Goal: Task Accomplishment & Management: Use online tool/utility

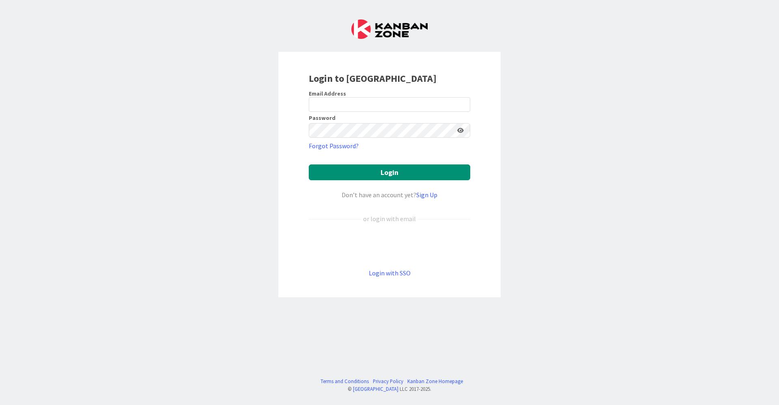
click at [309, 112] on div at bounding box center [309, 112] width 0 height 0
type input "[EMAIL_ADDRESS][DOMAIN_NAME]"
click at [384, 176] on button "Login" at bounding box center [389, 173] width 161 height 16
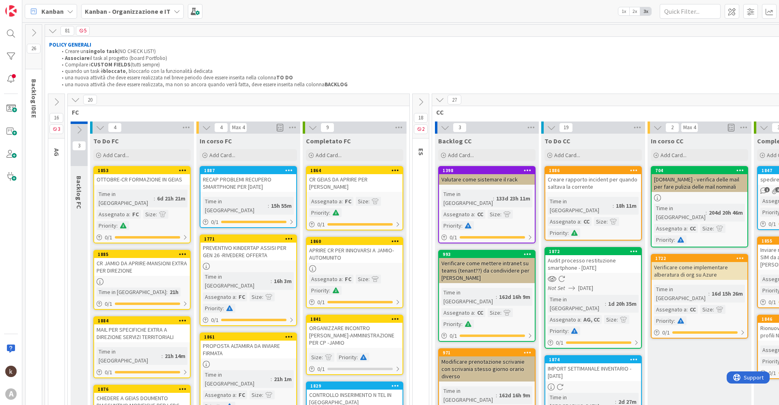
click at [58, 103] on icon at bounding box center [56, 102] width 9 height 9
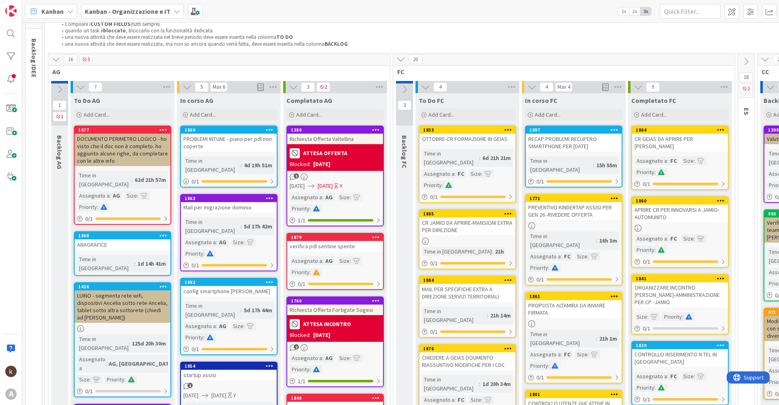
scroll to position [81, 0]
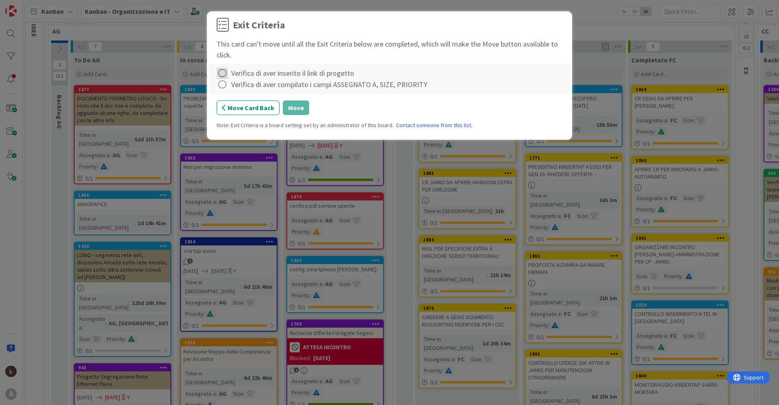
drag, startPoint x: 222, startPoint y: 73, endPoint x: 222, endPoint y: 79, distance: 6.5
click at [222, 74] on icon at bounding box center [222, 73] width 11 height 11
click at [227, 87] on link "Complete" at bounding box center [267, 90] width 101 height 12
click at [222, 86] on icon at bounding box center [222, 84] width 11 height 11
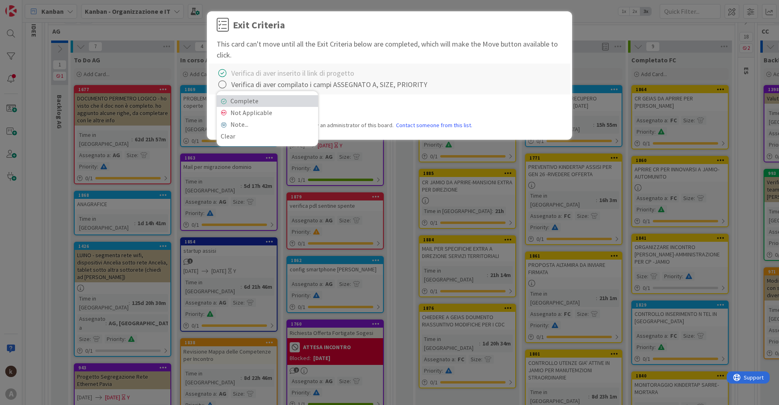
click at [261, 101] on link "Complete" at bounding box center [267, 101] width 101 height 12
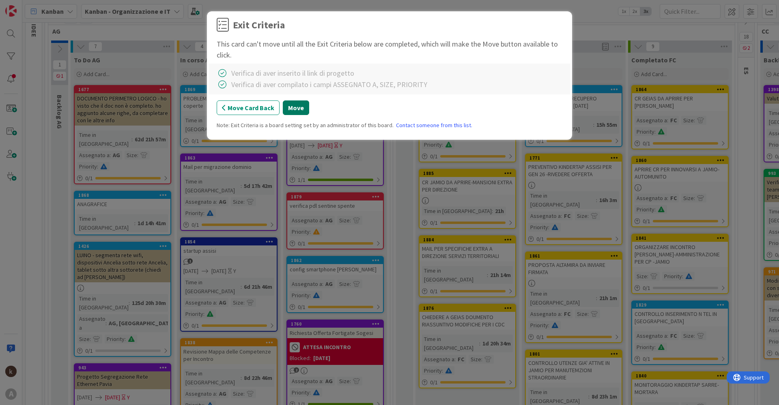
click at [296, 106] on button "Move" at bounding box center [296, 108] width 26 height 15
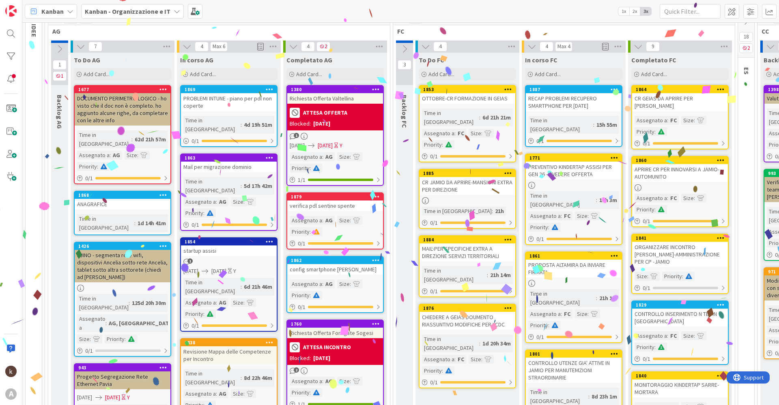
click at [230, 246] on div "startup assisi" at bounding box center [229, 251] width 96 height 11
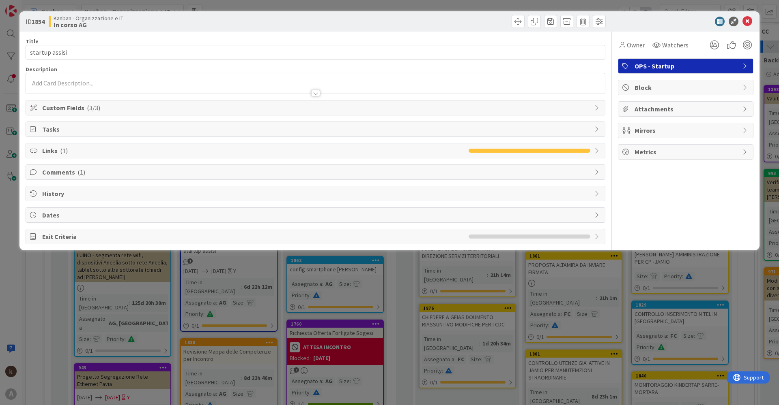
click at [77, 107] on span "Custom Fields ( 3/3 )" at bounding box center [316, 108] width 548 height 10
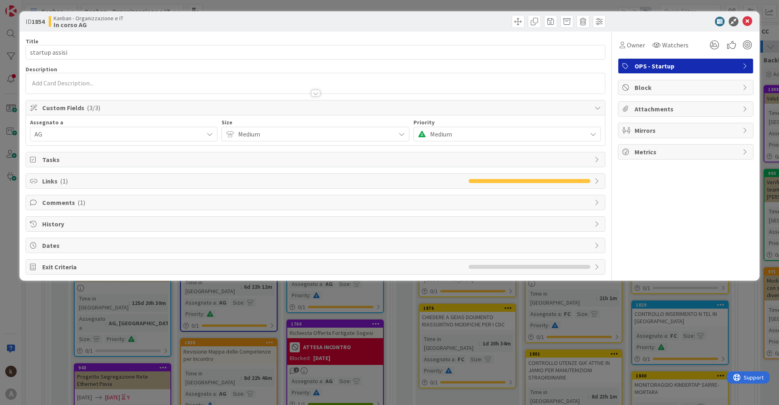
click at [77, 108] on span "Custom Fields ( 3/3 )" at bounding box center [316, 108] width 548 height 10
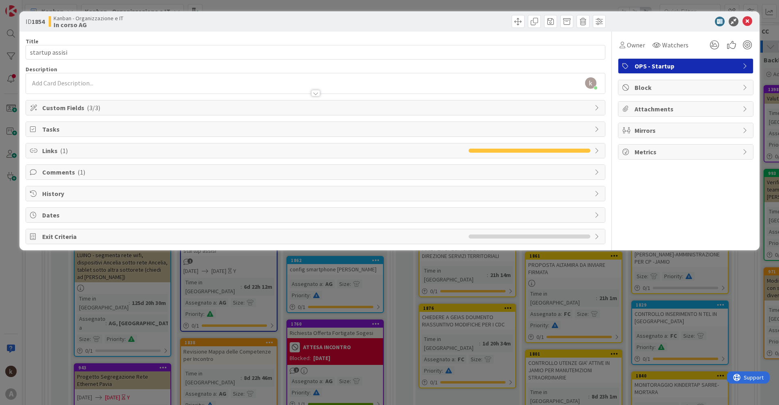
click at [73, 151] on span "Links ( 1 )" at bounding box center [253, 151] width 422 height 10
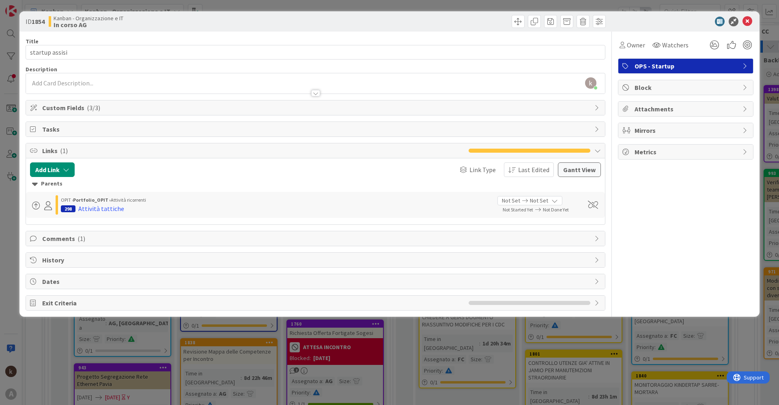
click at [73, 151] on span "Links ( 1 )" at bounding box center [253, 151] width 422 height 10
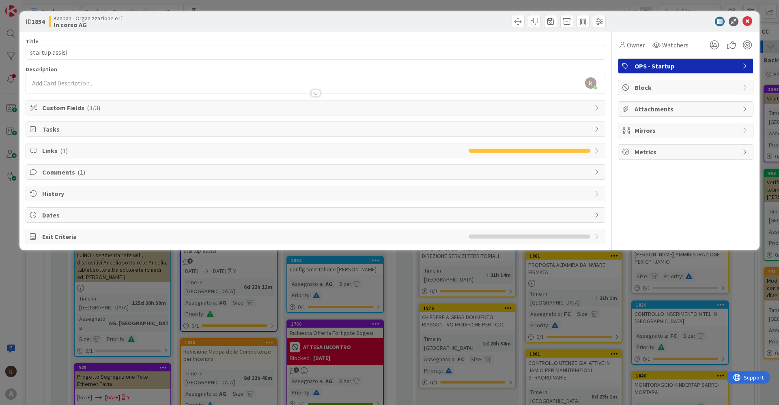
click at [67, 174] on span "Comments ( 1 )" at bounding box center [316, 172] width 548 height 10
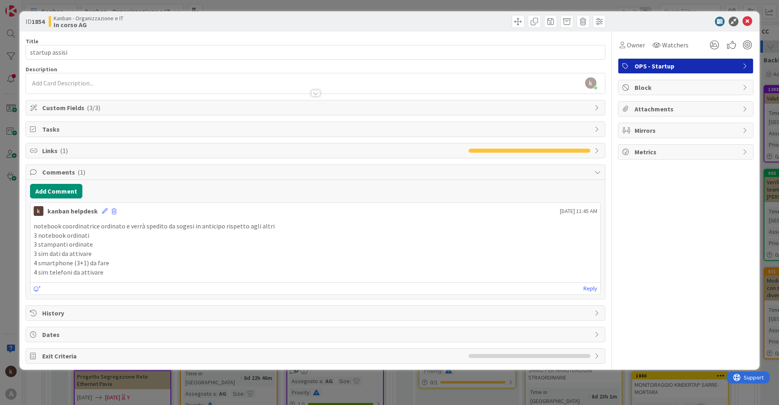
click at [94, 238] on p "3 notebook ordinati" at bounding box center [315, 235] width 563 height 9
drag, startPoint x: 111, startPoint y: 245, endPoint x: 182, endPoint y: 249, distance: 71.5
click at [113, 245] on p "3 stampanti ordinate" at bounding box center [315, 244] width 563 height 9
click at [101, 234] on p "3 notebook ordinati" at bounding box center [315, 235] width 563 height 9
click at [90, 237] on p "3 notebook ordinati" at bounding box center [315, 235] width 563 height 9
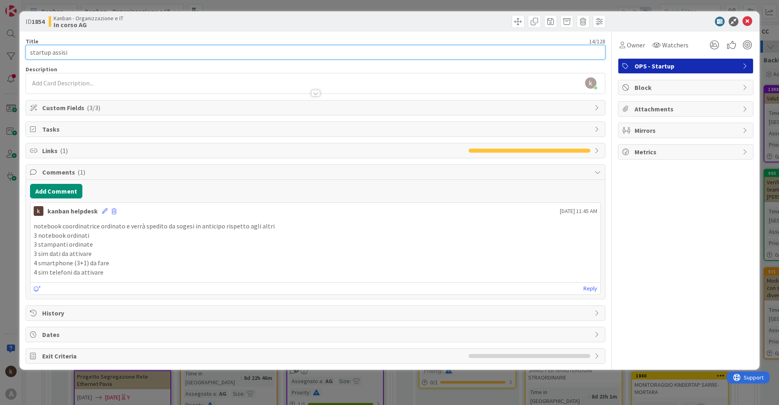
click at [31, 51] on input "startup assisi" at bounding box center [315, 52] width 579 height 15
type input "ordine startup assisi"
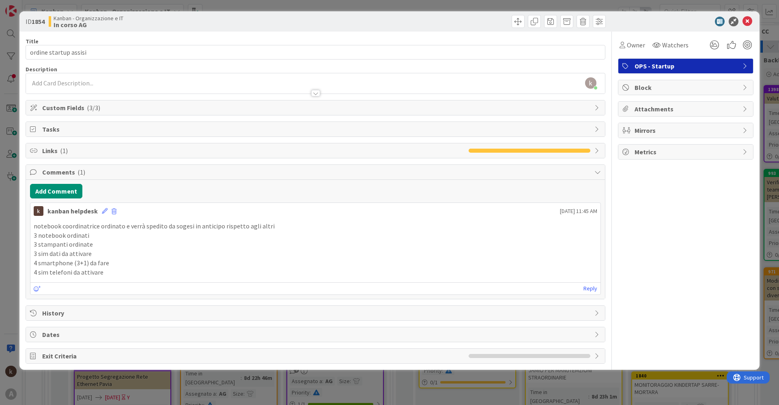
click at [132, 234] on p "3 notebook ordinati" at bounding box center [315, 235] width 563 height 9
click at [185, 228] on p "notebook coordinatrice ordinato e verrà spedito da sogesi in anticipo rispetto …" at bounding box center [315, 226] width 563 height 9
click at [112, 236] on p "3 notebook ordinati" at bounding box center [315, 235] width 563 height 9
click at [97, 251] on p "3 sim dati da attivare" at bounding box center [315, 253] width 563 height 9
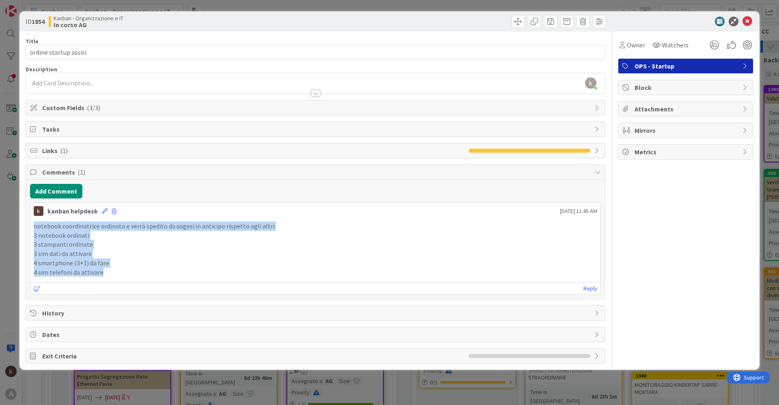
drag, startPoint x: 112, startPoint y: 274, endPoint x: 33, endPoint y: 225, distance: 92.7
click at [33, 225] on div "notebook coordinatrice ordinato e verrà spedito da sogesi in anticipo rispetto …" at bounding box center [315, 250] width 570 height 62
copy div "notebook coordinatrice ordinato e verrà spedito da sogesi in anticipo rispetto …"
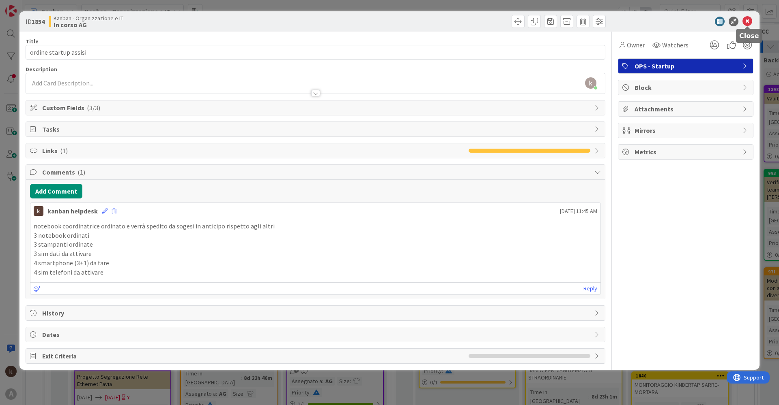
click at [746, 18] on icon at bounding box center [747, 22] width 10 height 10
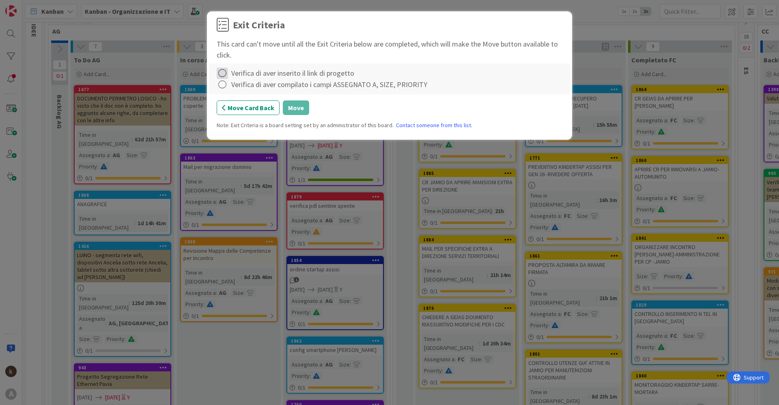
click at [220, 73] on icon at bounding box center [222, 73] width 11 height 11
click at [251, 88] on link "Complete" at bounding box center [267, 90] width 101 height 12
click at [224, 89] on icon at bounding box center [222, 84] width 11 height 11
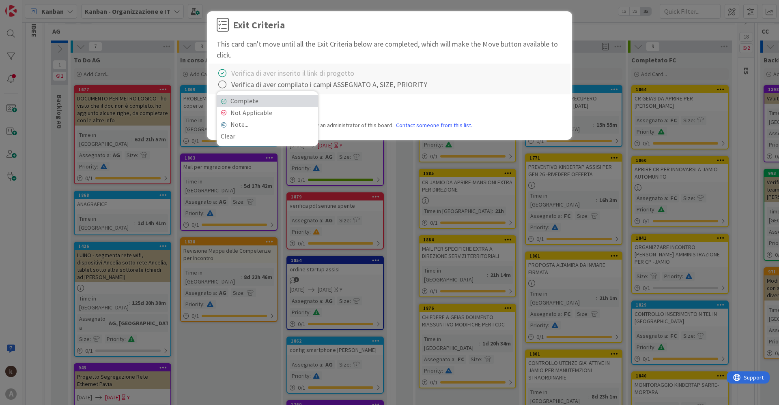
click at [240, 102] on link "Complete" at bounding box center [267, 101] width 101 height 12
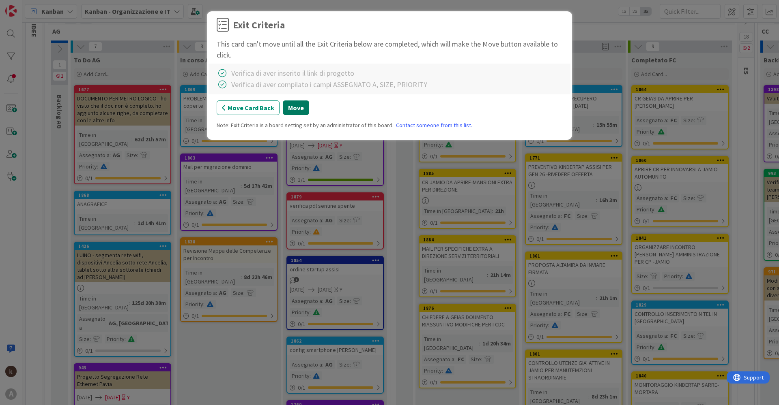
click at [287, 112] on button "Move" at bounding box center [296, 108] width 26 height 15
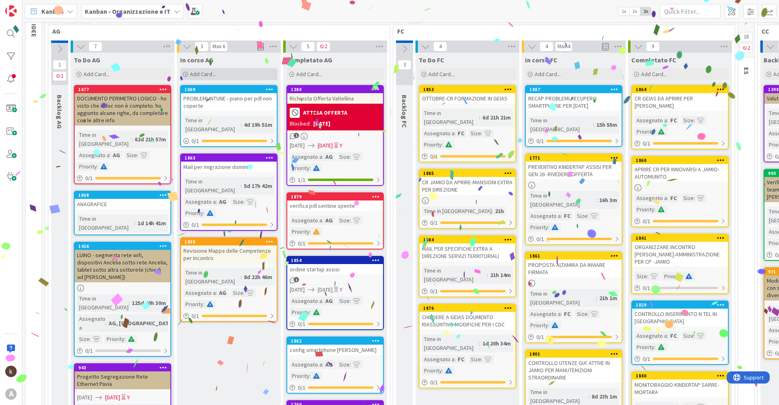
click at [212, 75] on span "Add Card..." at bounding box center [203, 74] width 26 height 7
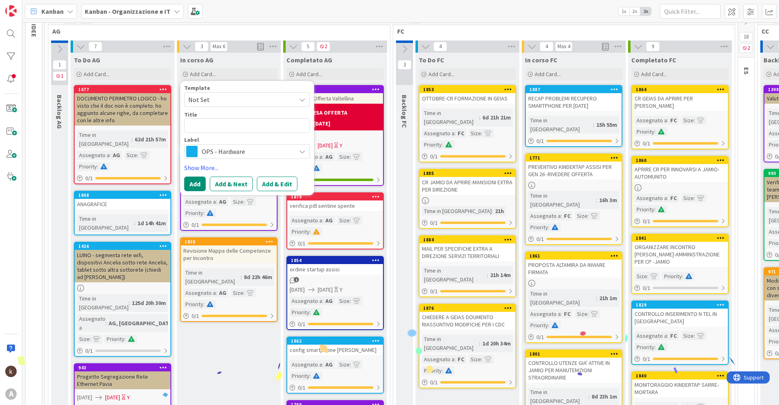
click at [211, 150] on span "OPS - Hardware" at bounding box center [247, 151] width 90 height 11
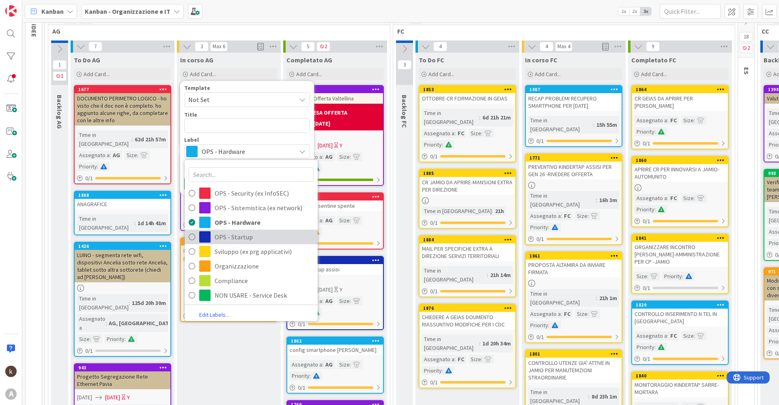
click at [228, 233] on span "OPS - Startup" at bounding box center [263, 237] width 99 height 12
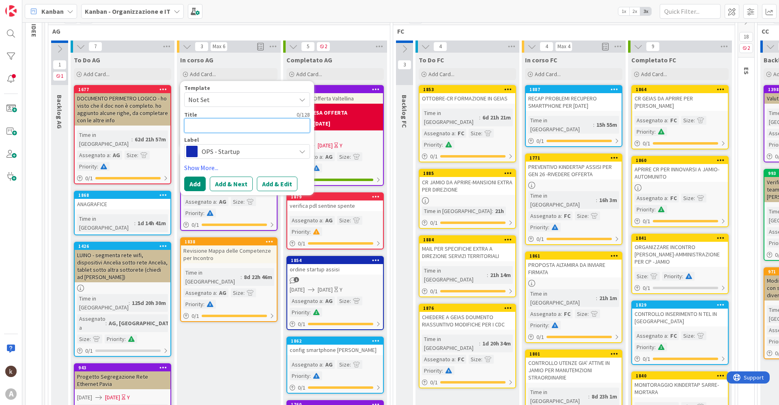
click at [225, 124] on textarea at bounding box center [247, 125] width 126 height 15
type textarea "x"
type textarea "C"
type textarea "x"
type textarea "Co"
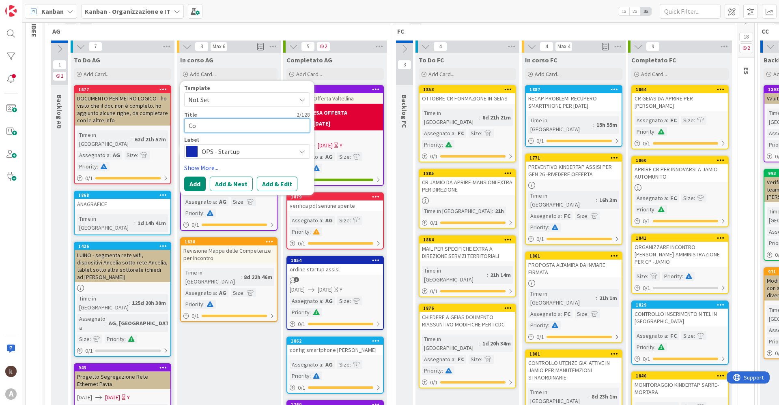
type textarea "x"
type textarea "Con"
type textarea "x"
type textarea "Conf"
type textarea "x"
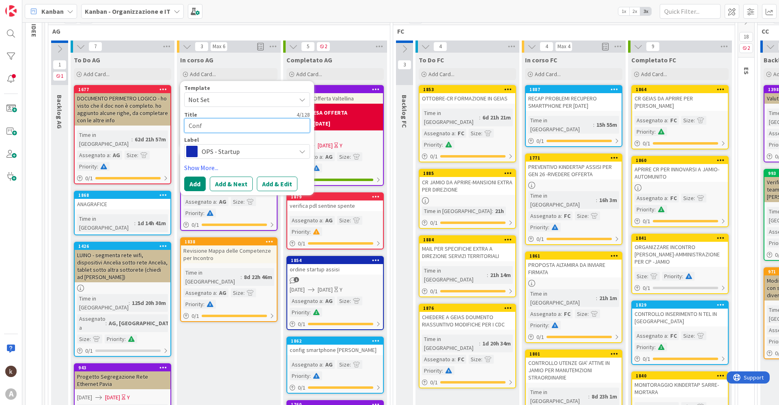
type textarea "Confi"
type textarea "x"
type textarea "Config"
type textarea "x"
type textarea "Config"
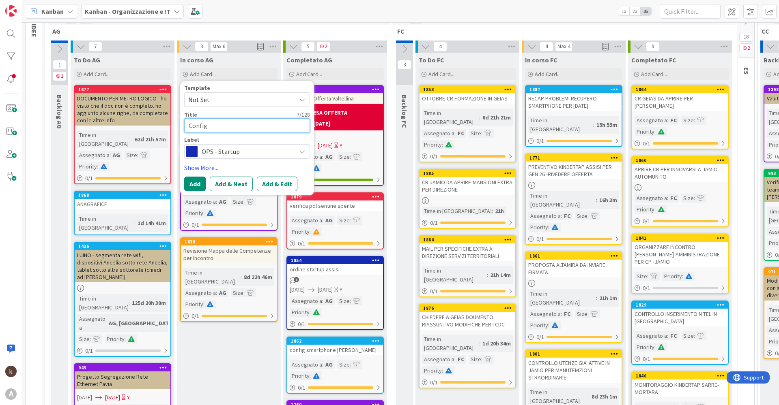
type textarea "x"
type textarea "Config M"
type textarea "x"
type textarea "Config [PERSON_NAME]"
type textarea "x"
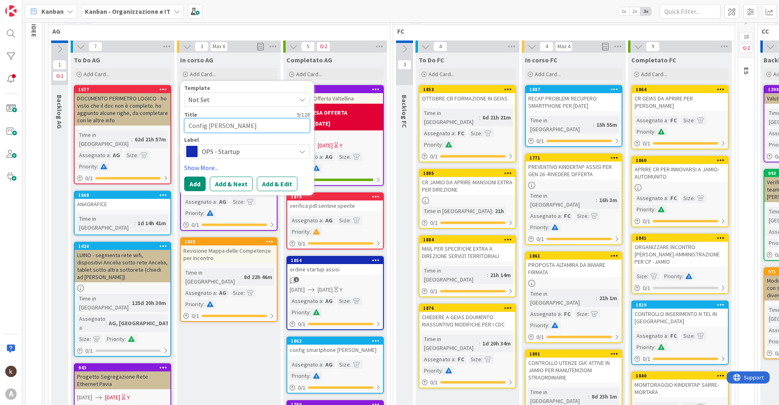
type textarea "Config Mat"
type textarea "x"
type textarea "Config Mate"
type textarea "x"
type textarea "Config Mater"
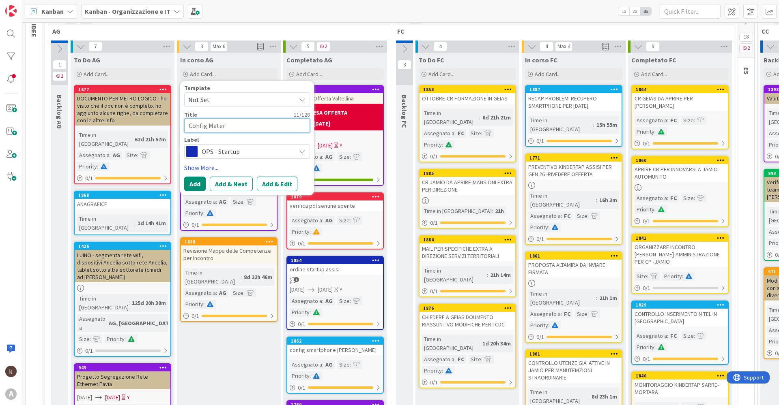
type textarea "x"
type textarea "Config Materi"
type textarea "x"
type textarea "Config Materia"
type textarea "x"
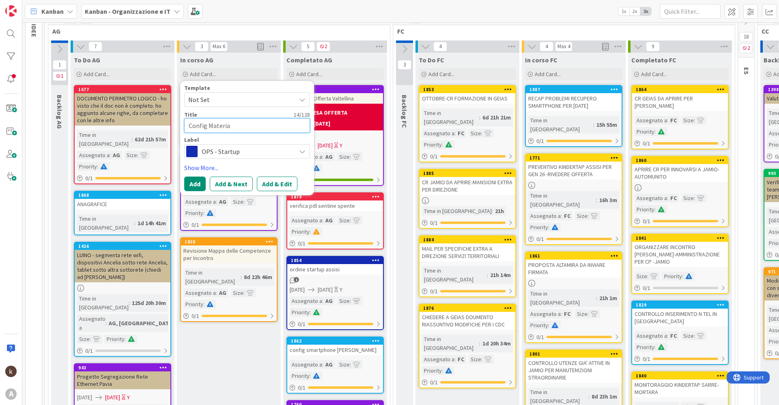
type textarea "Config Material"
type textarea "x"
type textarea "Config Materiale"
type textarea "x"
type textarea "Config Materiale"
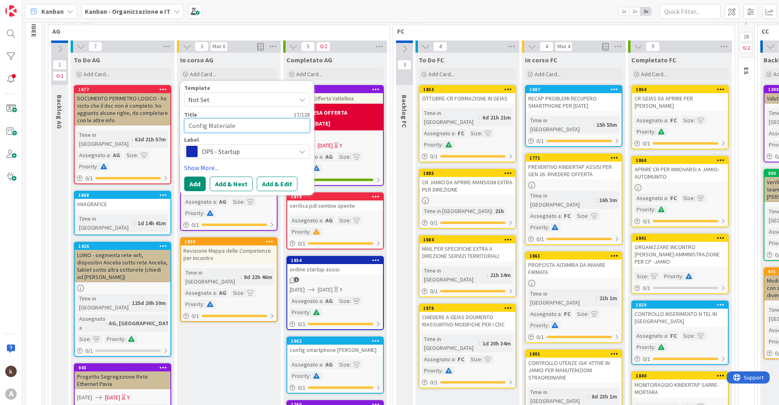
type textarea "x"
type textarea "Config Materiale s"
type textarea "x"
type textarea "Config Materiale sa"
type textarea "x"
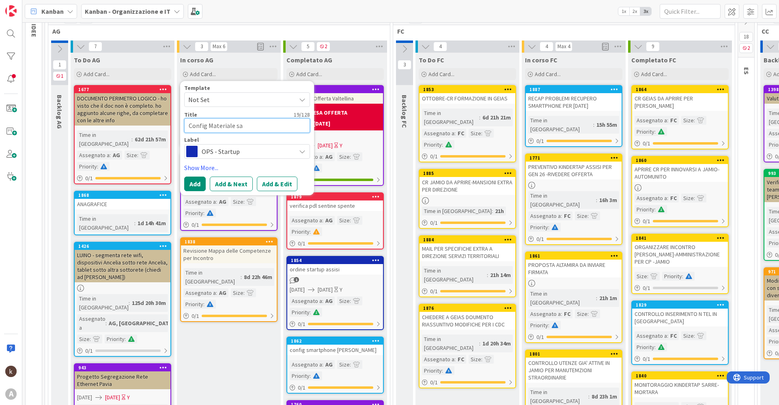
type textarea "Config Materiale s"
type textarea "x"
type textarea "Config Materiale"
type textarea "x"
type textarea "Config Materiale A"
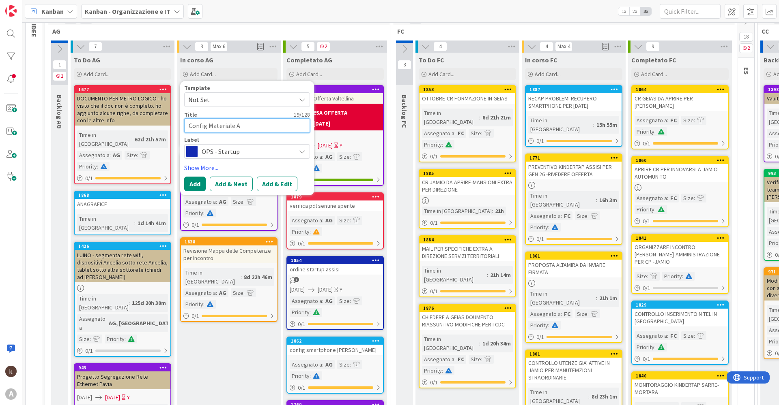
type textarea "x"
type textarea "Config Materiale As"
type textarea "x"
type textarea "Config Materiale Ass"
type textarea "x"
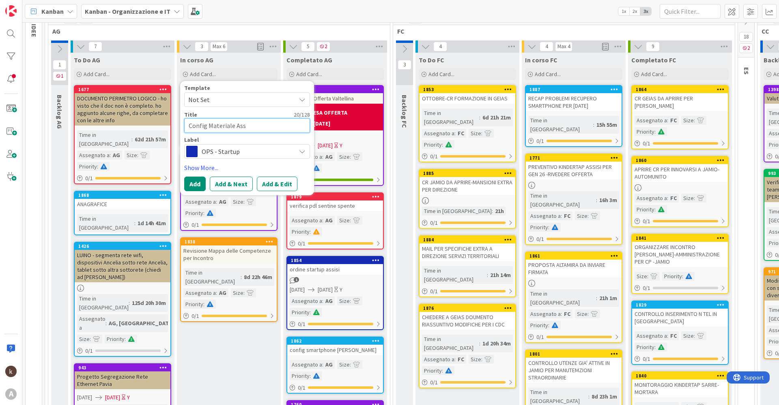
type textarea "Config Materiale Assi"
type textarea "x"
type textarea "Config Materiale Assis"
type textarea "x"
type textarea "Config Materiale Assisi"
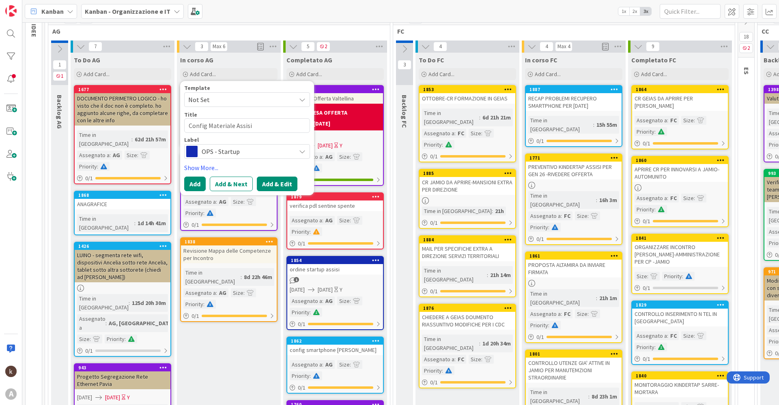
click at [268, 187] on button "Add & Edit" at bounding box center [277, 184] width 41 height 15
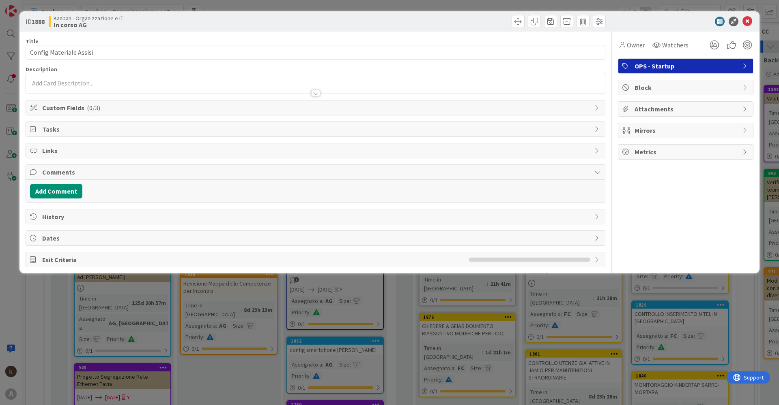
click at [87, 156] on div "Links" at bounding box center [315, 151] width 579 height 15
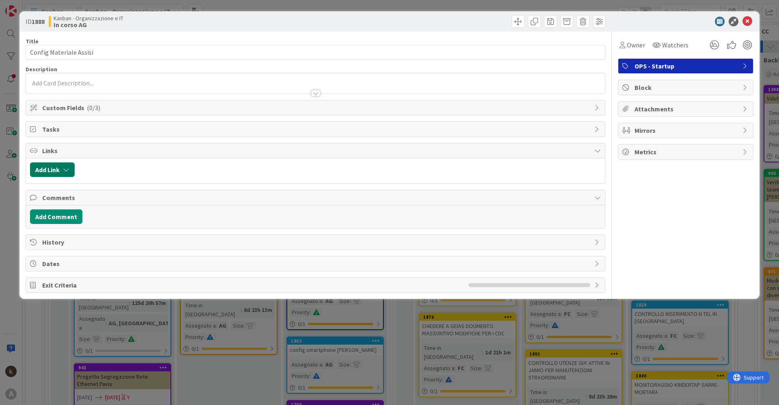
click at [63, 172] on button "Add Link" at bounding box center [52, 170] width 45 height 15
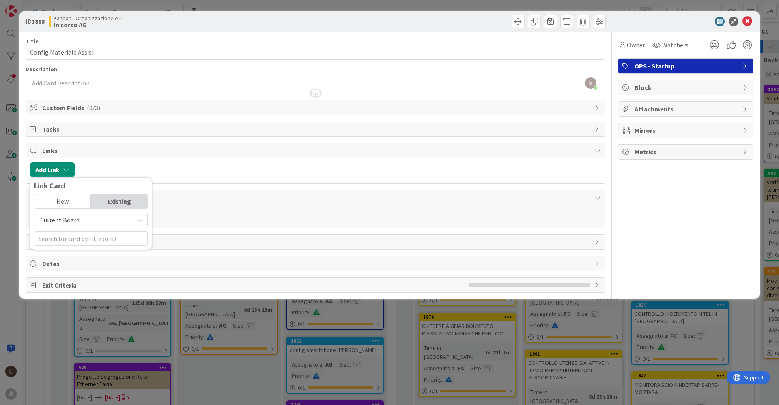
click at [98, 223] on span "Current Board" at bounding box center [84, 219] width 91 height 11
click at [71, 252] on span "All Boards" at bounding box center [95, 254] width 113 height 12
click at [79, 243] on input "text" at bounding box center [91, 239] width 114 height 15
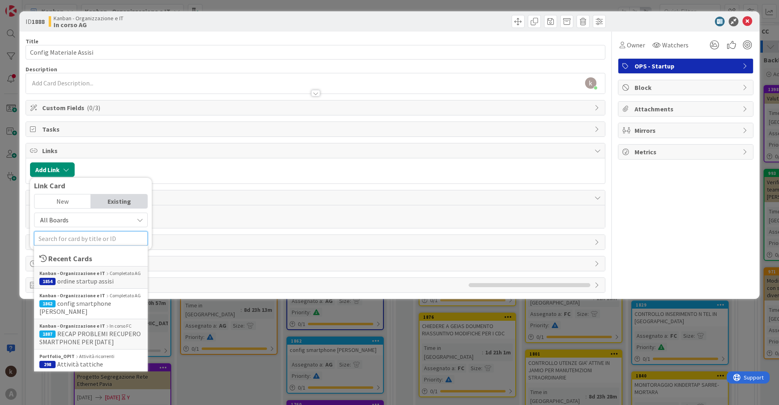
type input "s"
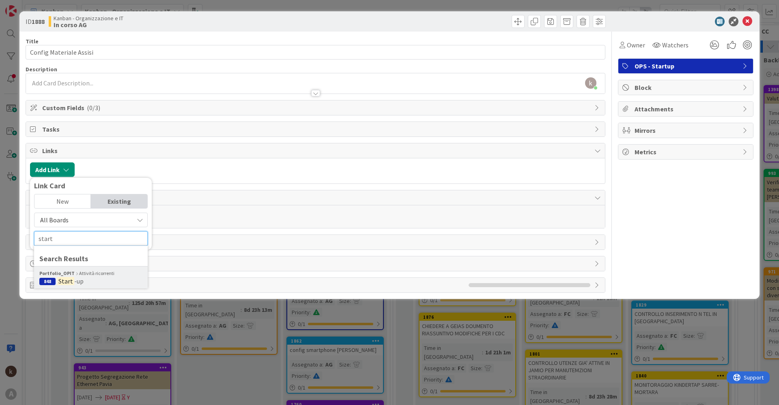
type input "start"
click at [85, 280] on span "848 Start -up" at bounding box center [90, 281] width 103 height 8
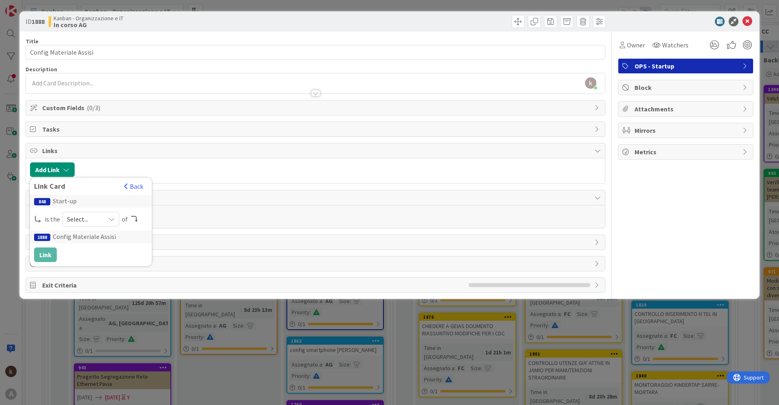
click at [91, 220] on span "Select..." at bounding box center [84, 219] width 34 height 11
click at [97, 240] on span "parent" at bounding box center [134, 238] width 92 height 12
click at [47, 255] on button "Link" at bounding box center [45, 255] width 23 height 15
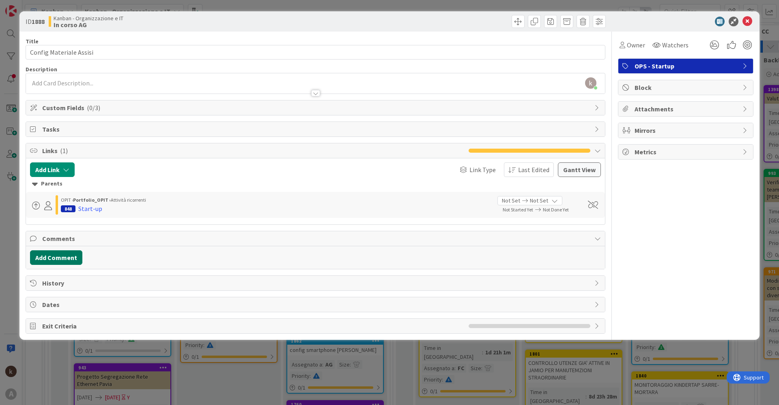
click at [71, 263] on button "Add Comment" at bounding box center [56, 258] width 52 height 15
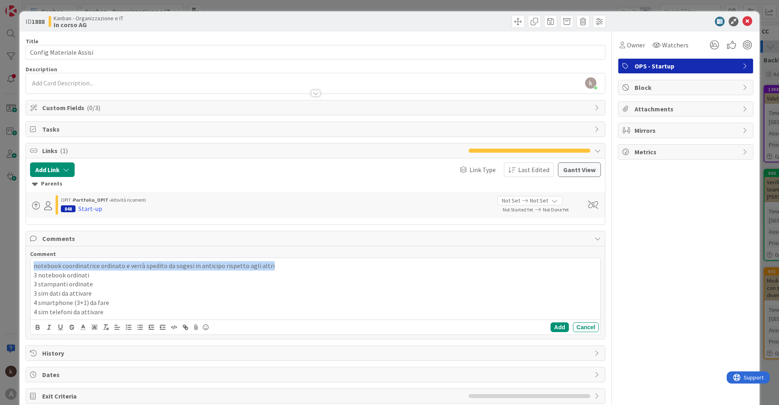
drag, startPoint x: 276, startPoint y: 266, endPoint x: 30, endPoint y: 264, distance: 246.5
click at [30, 264] on div "notebook coordinatrice ordinato e verrà spedito da sogesi in anticipo rispetto …" at bounding box center [315, 296] width 571 height 77
drag, startPoint x: 94, startPoint y: 275, endPoint x: 64, endPoint y: 275, distance: 30.4
click at [64, 275] on p "3 notebook ordinati" at bounding box center [315, 275] width 563 height 9
click at [130, 290] on p "3 sim dati da attivare" at bounding box center [315, 293] width 563 height 9
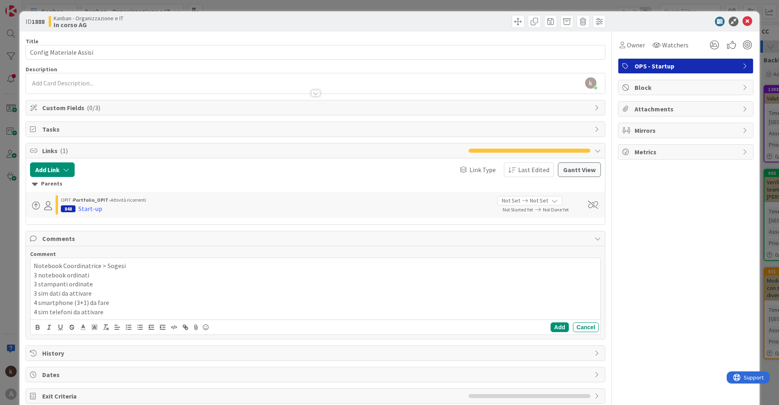
click at [101, 284] on p "3 stampanti ordinate" at bounding box center [315, 284] width 563 height 9
drag, startPoint x: 99, startPoint y: 293, endPoint x: 62, endPoint y: 292, distance: 37.3
click at [62, 292] on p "3 sim dati da attivare" at bounding box center [315, 293] width 563 height 9
click at [36, 292] on p "3 sim dati da attivare" at bounding box center [315, 293] width 563 height 9
click at [118, 290] on p "3 sim dati da attivare" at bounding box center [315, 293] width 563 height 9
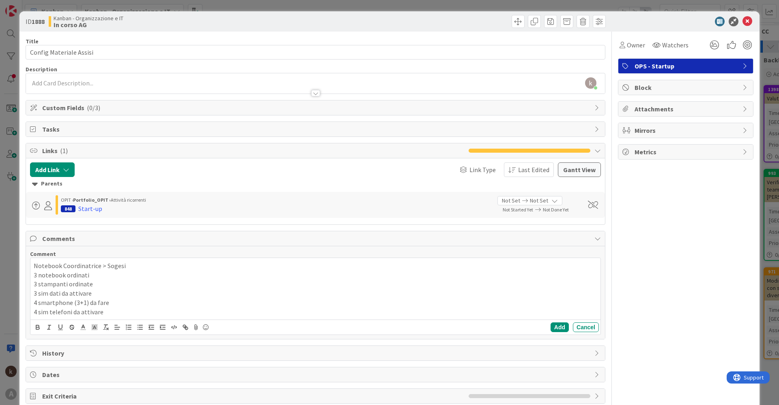
click at [72, 302] on p "4 smartphone (3+1) da fare" at bounding box center [315, 302] width 563 height 9
click at [118, 305] on p "4 smartphone (3+1) da fare" at bounding box center [315, 302] width 563 height 9
drag, startPoint x: 102, startPoint y: 314, endPoint x: 72, endPoint y: 313, distance: 30.0
click at [72, 313] on p "4 sim telefoni da attivare" at bounding box center [315, 312] width 563 height 9
drag, startPoint x: 116, startPoint y: 303, endPoint x: 72, endPoint y: 303, distance: 44.2
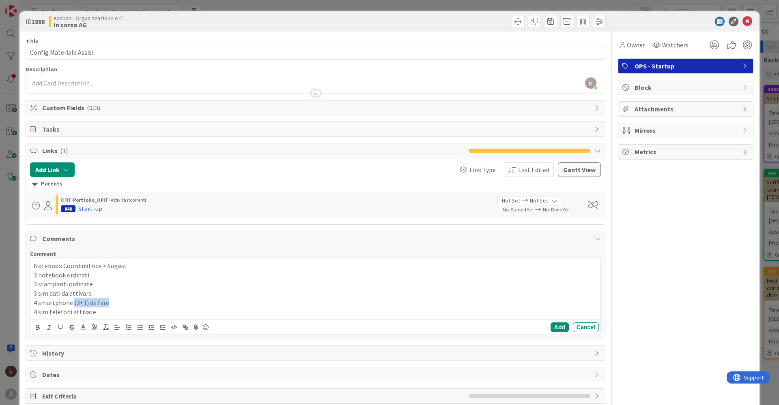
click at [72, 303] on p "4 smartphone (3+1) da fare" at bounding box center [315, 302] width 563 height 9
click at [106, 294] on p "3 sim dati da attivare" at bounding box center [315, 293] width 563 height 9
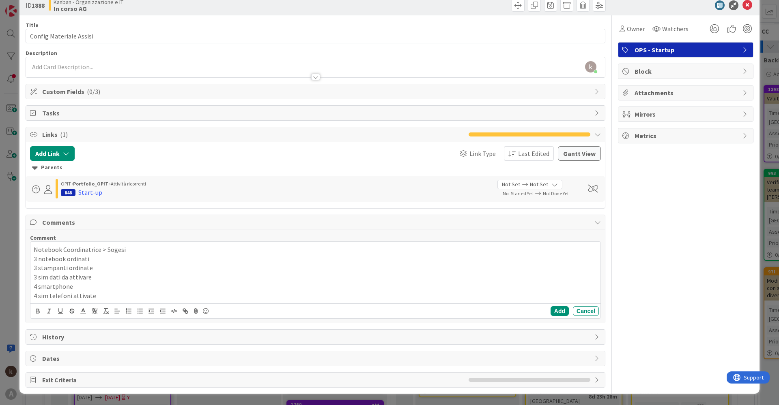
click at [109, 298] on p "4 sim telefoni attivate" at bounding box center [315, 296] width 563 height 9
click at [101, 279] on p "3 sim dati da attivare" at bounding box center [315, 277] width 563 height 9
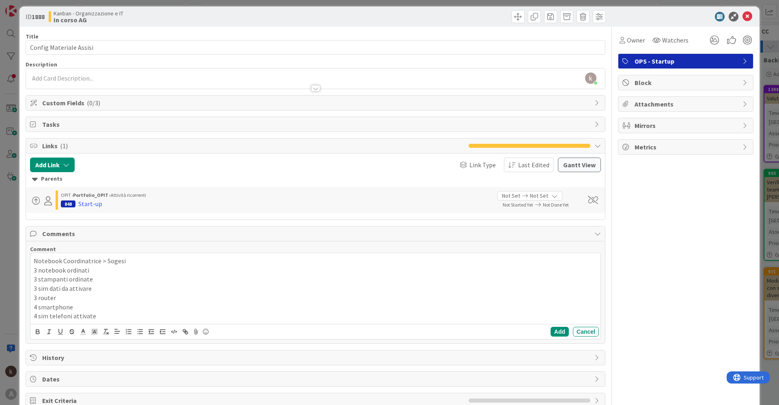
scroll to position [0, 0]
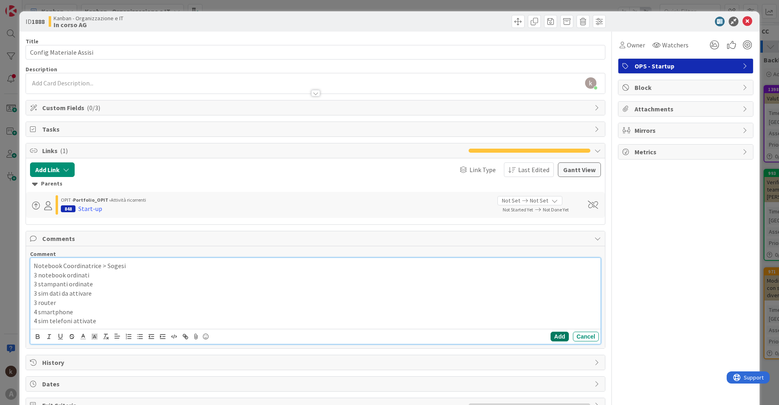
click at [554, 338] on button "Add" at bounding box center [559, 337] width 18 height 10
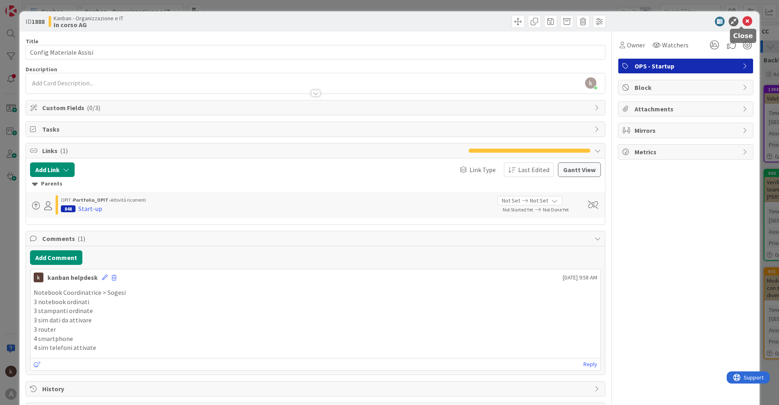
click at [743, 20] on icon at bounding box center [747, 22] width 10 height 10
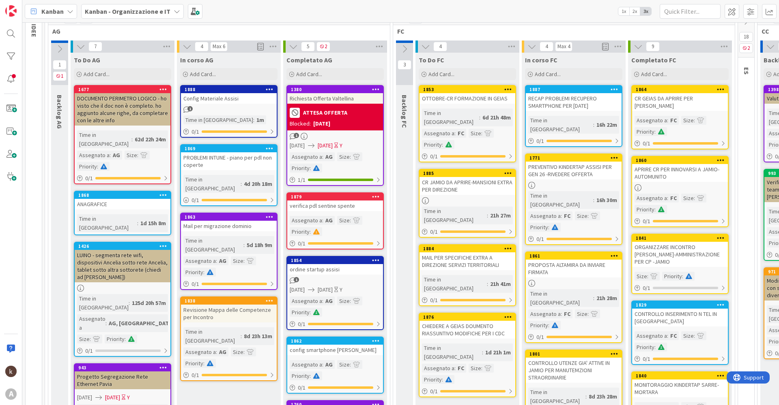
click at [246, 109] on div "1" at bounding box center [229, 109] width 96 height 7
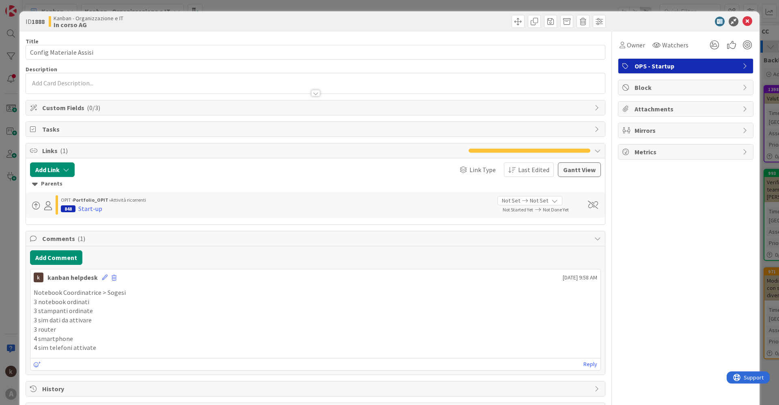
click at [77, 107] on span "Custom Fields ( 0/3 )" at bounding box center [316, 108] width 548 height 10
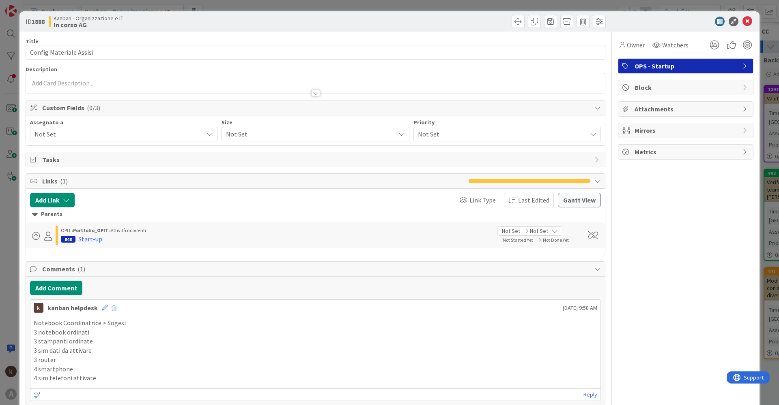
click at [69, 134] on span "Not Set" at bounding box center [118, 134] width 169 height 10
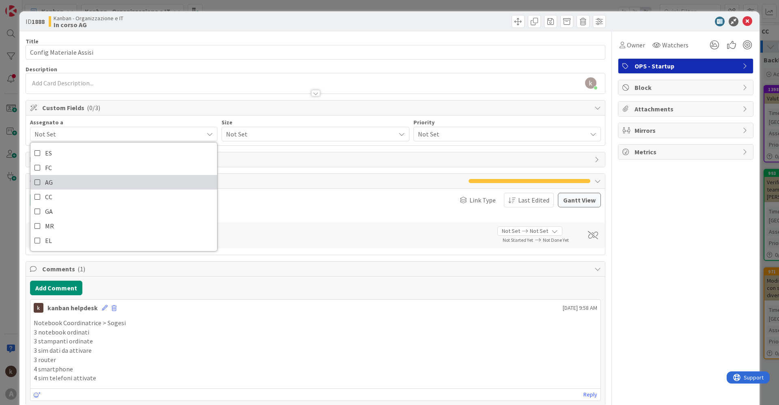
click at [39, 182] on icon at bounding box center [37, 182] width 6 height 12
click at [234, 134] on span "Not Set" at bounding box center [308, 134] width 165 height 11
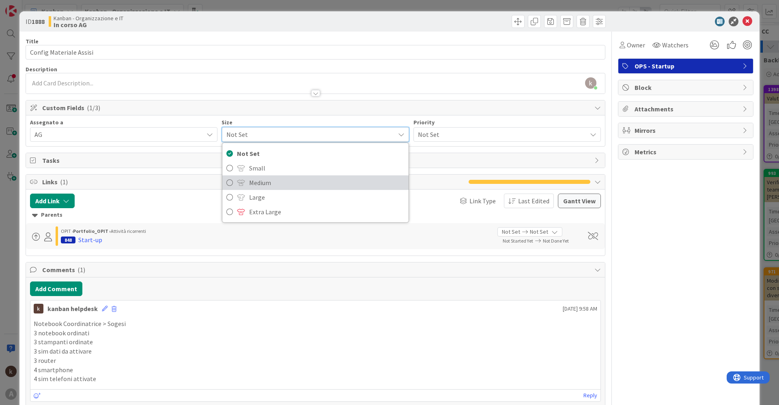
click at [249, 181] on span "Medium" at bounding box center [326, 183] width 155 height 12
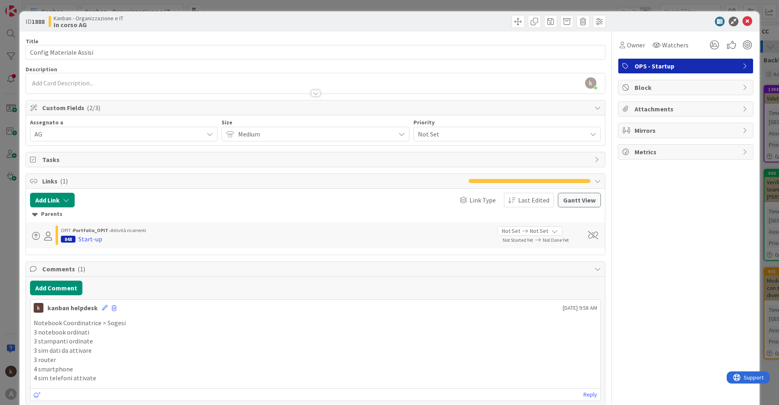
click at [483, 134] on span "Not Set" at bounding box center [500, 134] width 165 height 11
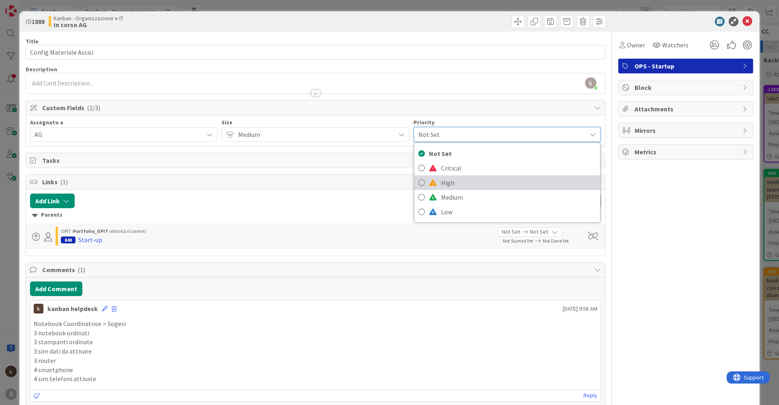
click at [448, 183] on span "High" at bounding box center [518, 183] width 155 height 12
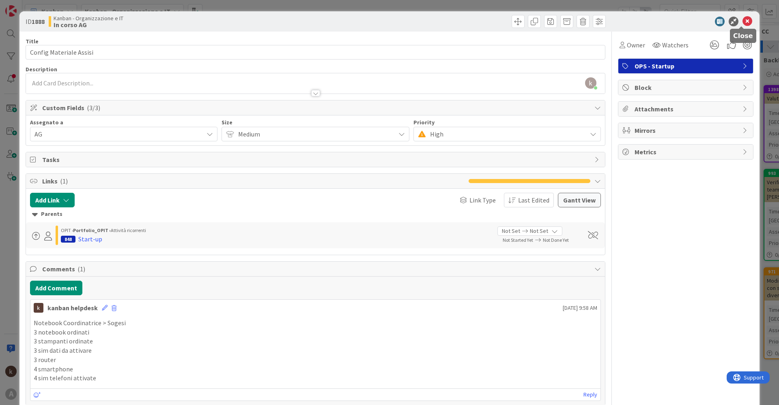
click at [742, 17] on icon at bounding box center [747, 22] width 10 height 10
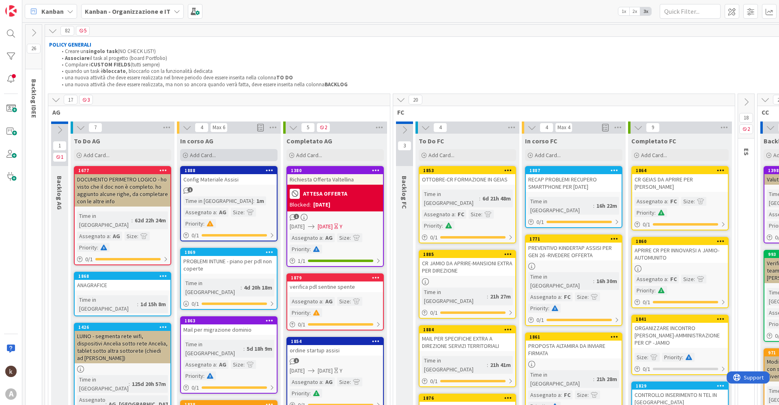
click at [204, 154] on span "Add Card..." at bounding box center [203, 155] width 26 height 7
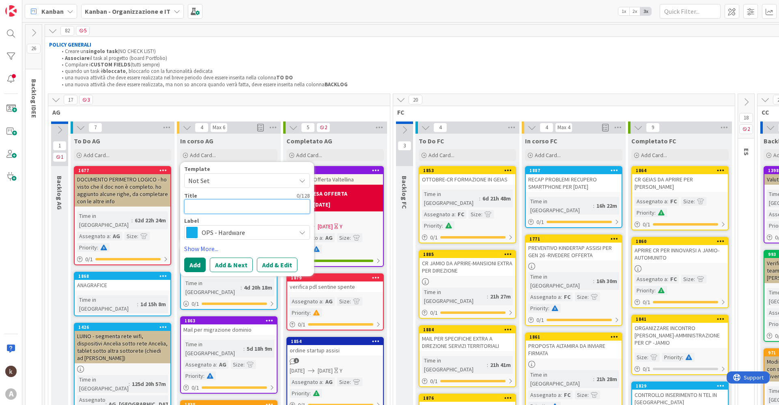
type textarea "x"
type textarea "S"
type textarea "x"
type textarea "Sm"
type textarea "x"
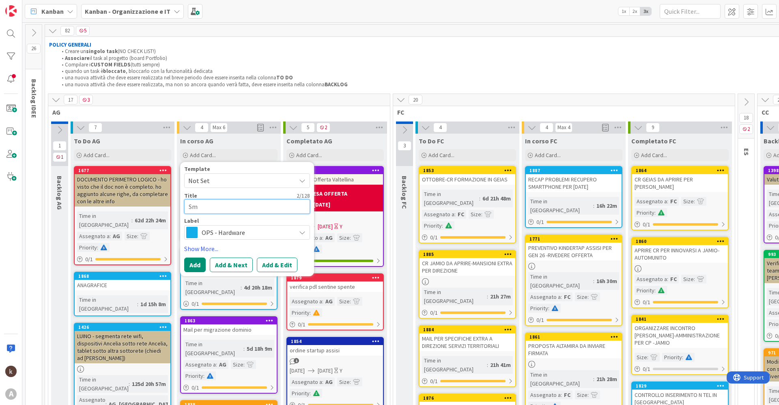
type textarea "Sma"
type textarea "x"
type textarea "Smar"
type textarea "x"
type textarea "Smart"
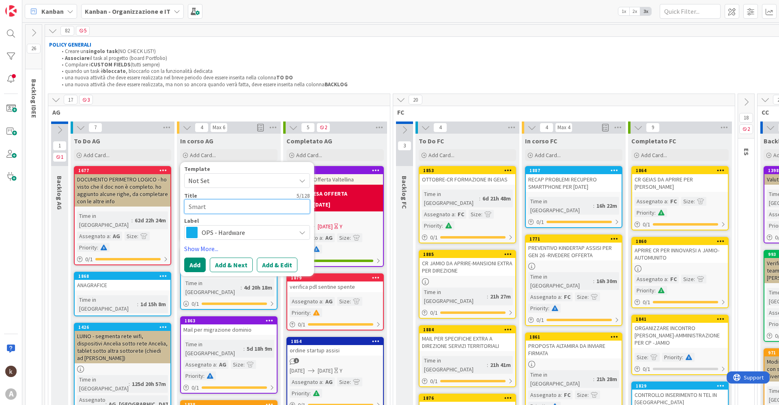
type textarea "x"
type textarea "Smartp"
type textarea "x"
type textarea "Smartph"
type textarea "x"
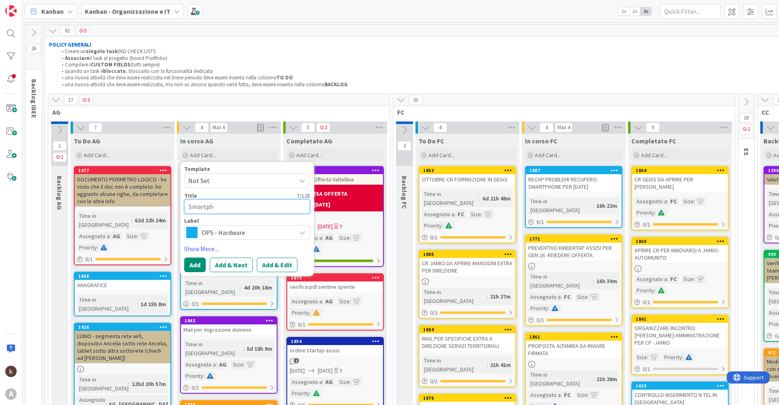
type textarea "Smartpho"
type textarea "x"
type textarea "Smartphon"
type textarea "x"
type textarea "Smartphone"
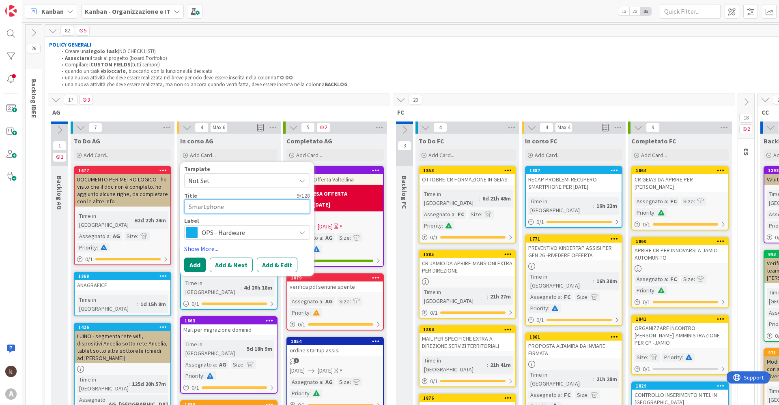
type textarea "x"
type textarea "Smartphone"
type textarea "x"
type textarea "Smartphone S"
type textarea "x"
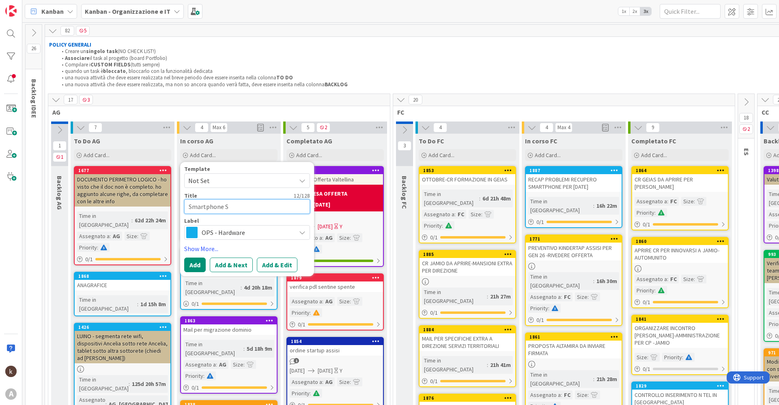
type textarea "Smartphone Se"
type textarea "x"
type textarea "Smartphone Ser"
type textarea "x"
type textarea "Smartphone Serv"
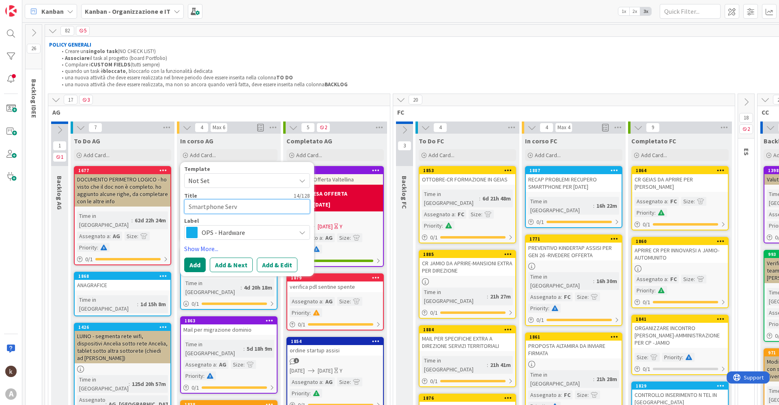
type textarea "x"
type textarea "Smartphone Servi"
type textarea "x"
type textarea "Smartphone Serviz"
type textarea "x"
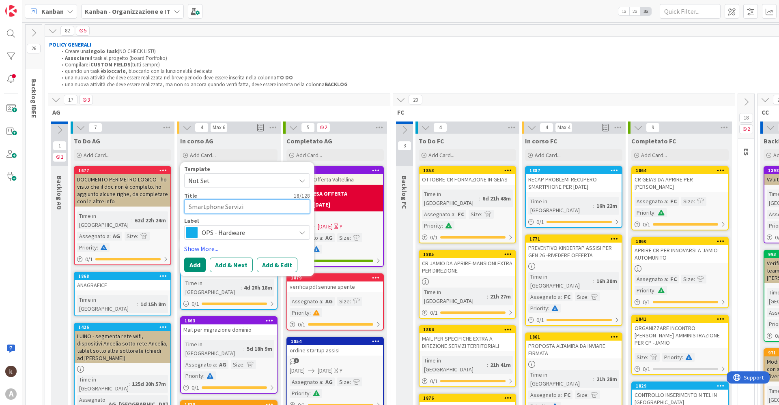
type textarea "Smartphone Servizi"
type textarea "x"
click at [270, 265] on button "Add & Edit" at bounding box center [277, 265] width 41 height 15
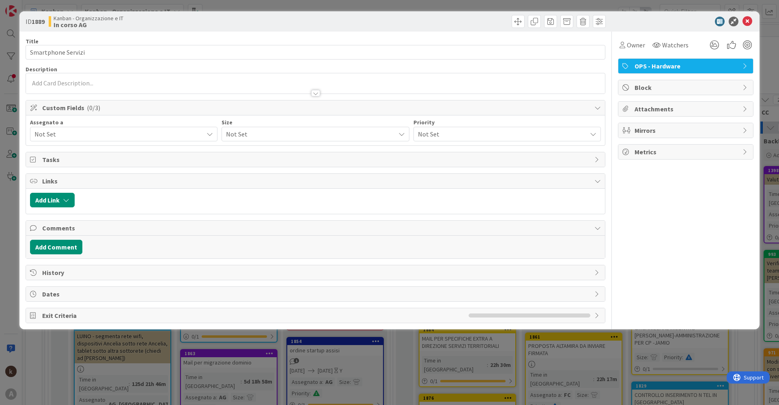
click at [117, 135] on span "Not Set" at bounding box center [118, 134] width 169 height 10
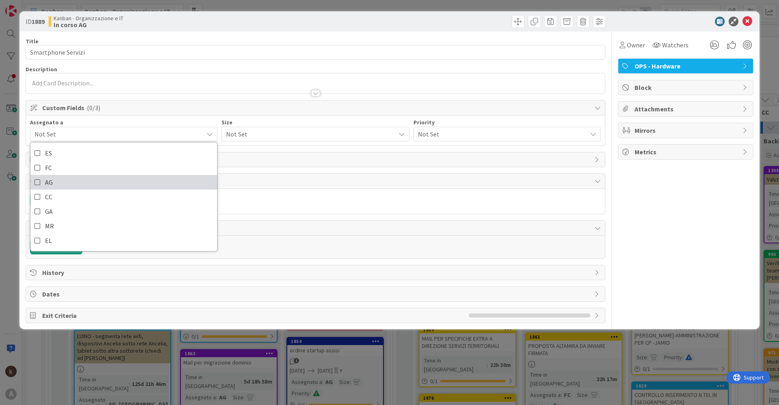
click at [40, 180] on icon at bounding box center [37, 182] width 6 height 12
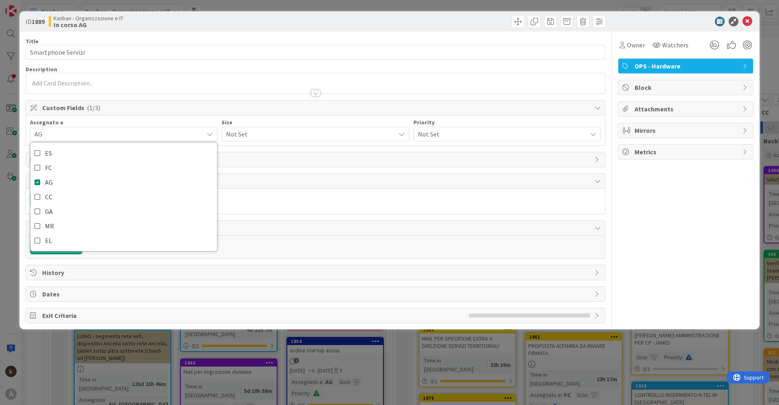
drag, startPoint x: 255, startPoint y: 124, endPoint x: 254, endPoint y: 129, distance: 5.3
click at [254, 127] on div "Size Not Set" at bounding box center [314, 131] width 187 height 22
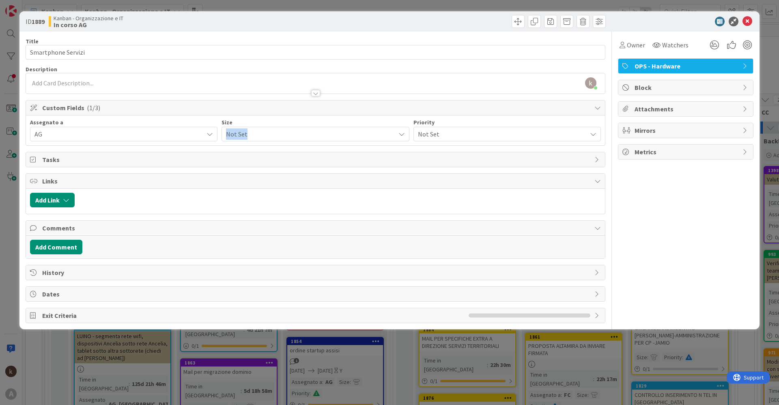
drag, startPoint x: 254, startPoint y: 129, endPoint x: 251, endPoint y: 137, distance: 8.6
click at [251, 137] on span "Not Set" at bounding box center [308, 134] width 165 height 11
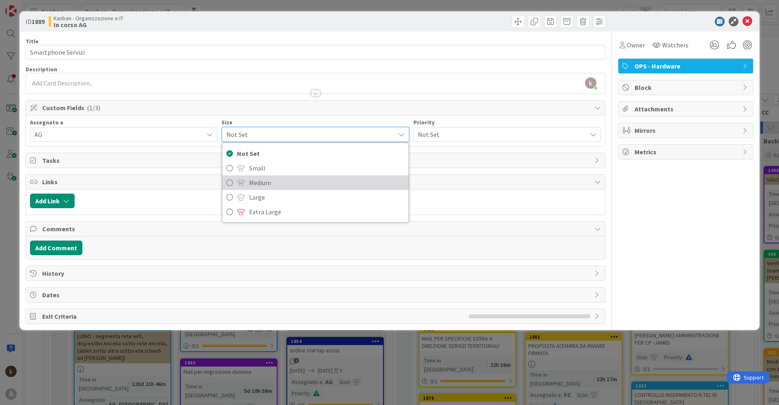
click at [258, 184] on span "Medium" at bounding box center [326, 183] width 155 height 12
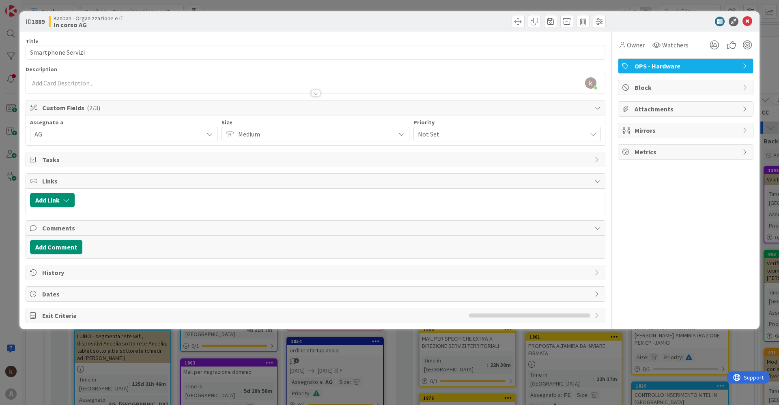
click at [258, 139] on span "Medium" at bounding box center [314, 134] width 152 height 11
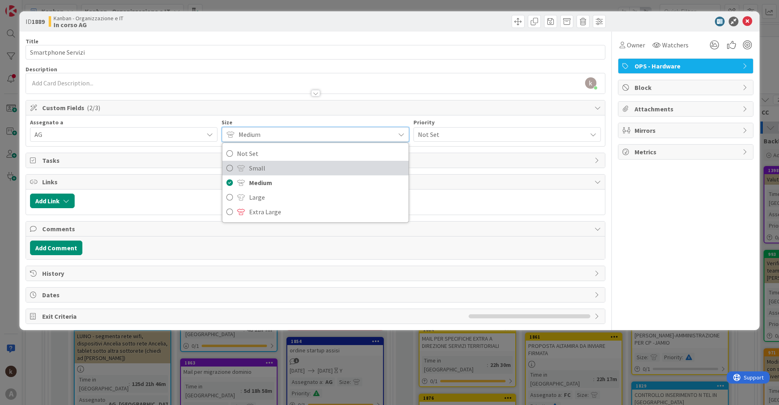
drag, startPoint x: 258, startPoint y: 167, endPoint x: 279, endPoint y: 165, distance: 21.3
click at [259, 167] on span "Small" at bounding box center [326, 168] width 155 height 12
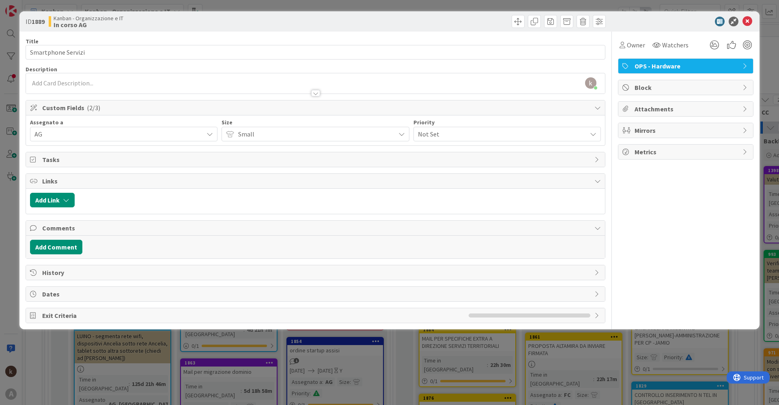
click at [444, 136] on span "Not Set" at bounding box center [500, 134] width 165 height 11
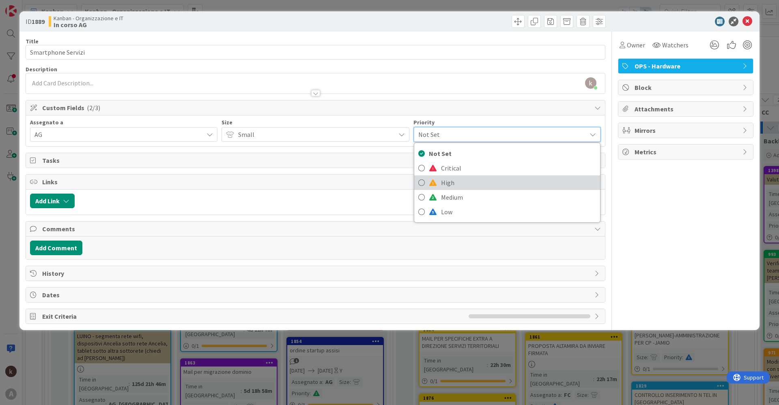
click at [444, 184] on span "High" at bounding box center [518, 183] width 155 height 12
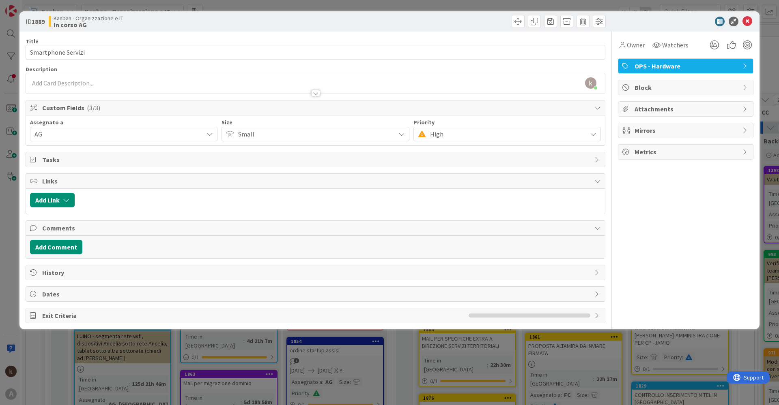
click at [448, 135] on span "High" at bounding box center [506, 134] width 152 height 11
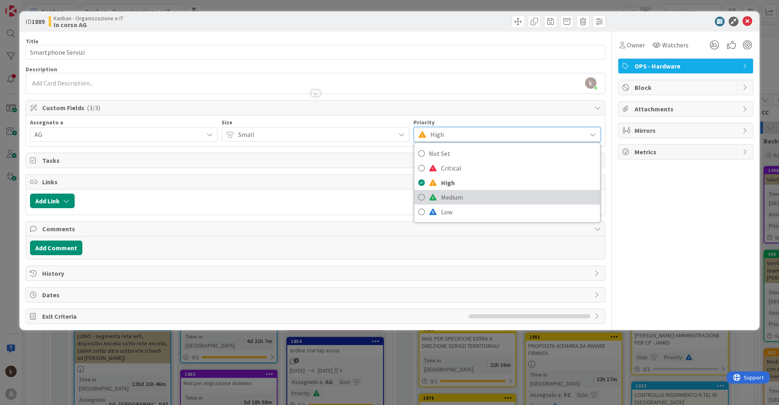
click at [444, 200] on span "Medium" at bounding box center [518, 197] width 155 height 12
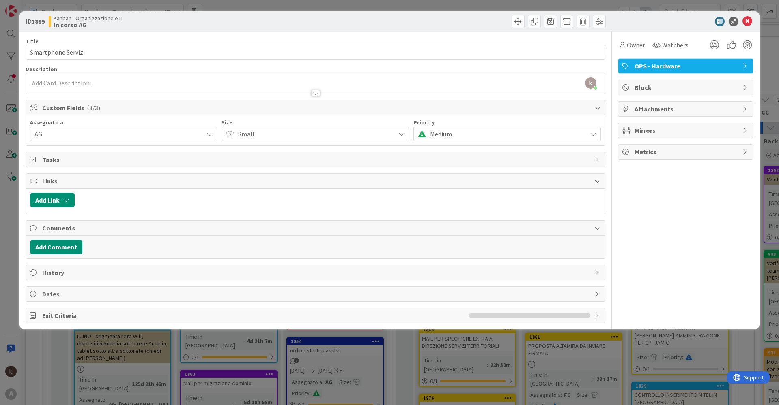
drag, startPoint x: 272, startPoint y: 131, endPoint x: 268, endPoint y: 145, distance: 14.7
click at [271, 134] on span "Small" at bounding box center [314, 134] width 152 height 11
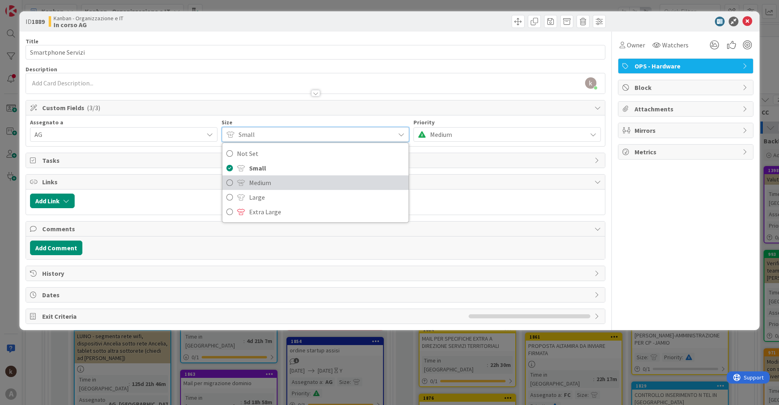
click at [254, 181] on span "Medium" at bounding box center [326, 183] width 155 height 12
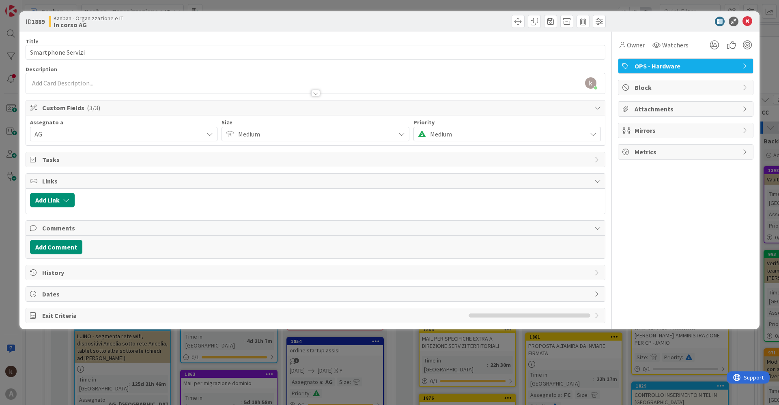
click at [259, 136] on span "Medium" at bounding box center [314, 134] width 152 height 11
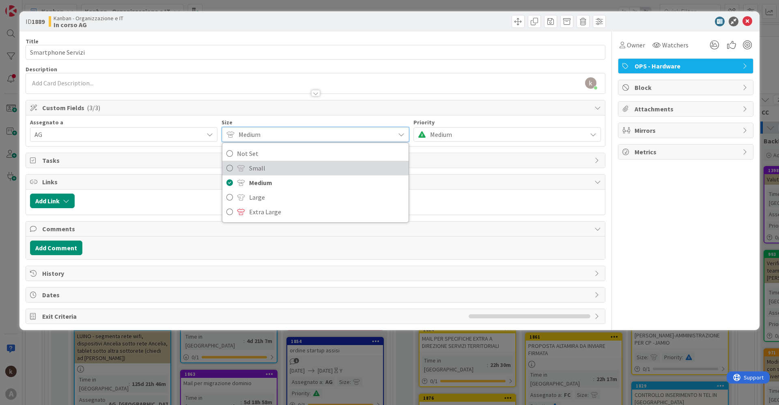
click at [256, 165] on span "Small" at bounding box center [326, 168] width 155 height 12
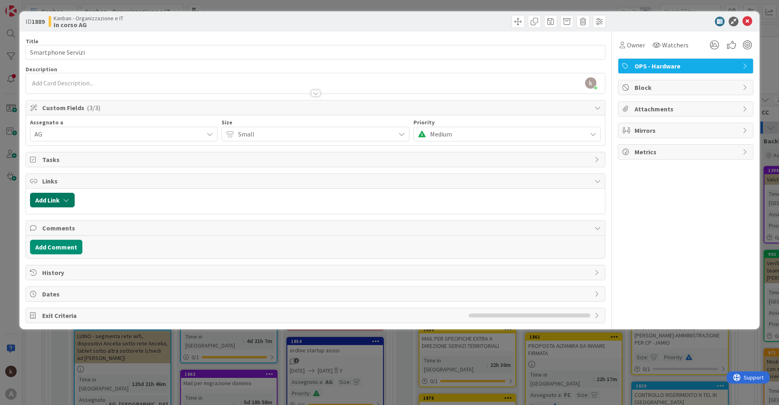
click at [67, 203] on icon "button" at bounding box center [66, 200] width 6 height 6
click at [86, 252] on span "Current Board" at bounding box center [84, 250] width 91 height 11
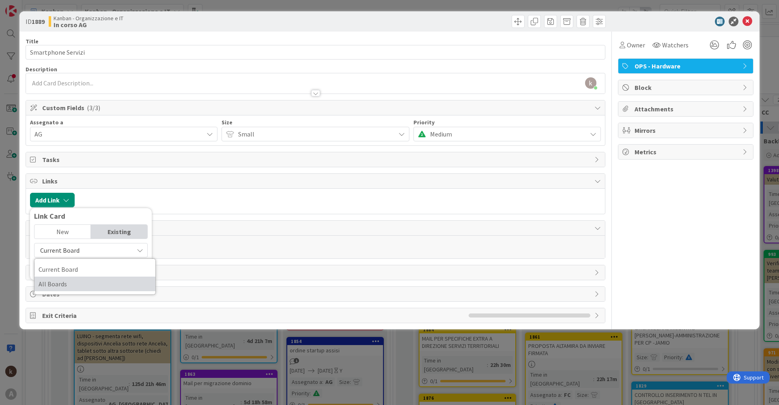
drag, startPoint x: 66, startPoint y: 286, endPoint x: 77, endPoint y: 277, distance: 13.6
click at [68, 285] on span "All Boards" at bounding box center [95, 284] width 113 height 12
click at [79, 267] on input "text" at bounding box center [91, 269] width 114 height 15
drag, startPoint x: 82, startPoint y: 272, endPoint x: 20, endPoint y: 268, distance: 61.3
click at [21, 268] on div "ID 1889 Kanban - Organizzazione e IT In corso AG Title 18 / 128 Smartphone Serv…" at bounding box center [389, 170] width 740 height 318
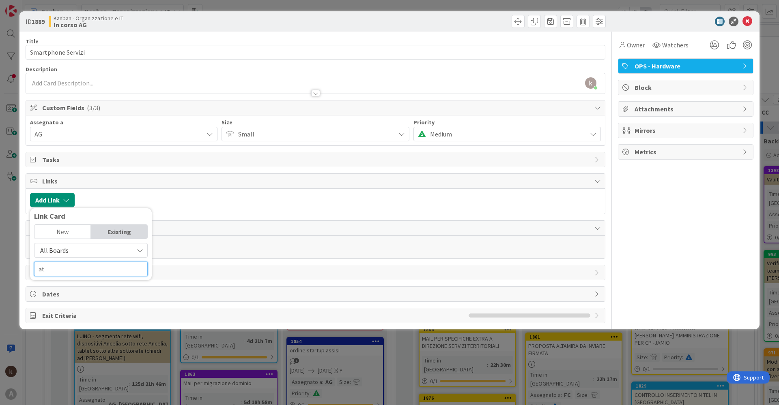
type input "a"
click at [115, 255] on span "All Boards" at bounding box center [84, 250] width 91 height 11
click at [71, 281] on span "All Boards" at bounding box center [95, 284] width 113 height 12
click at [82, 273] on input "tatti" at bounding box center [91, 269] width 114 height 15
drag, startPoint x: 74, startPoint y: 272, endPoint x: 6, endPoint y: 266, distance: 68.8
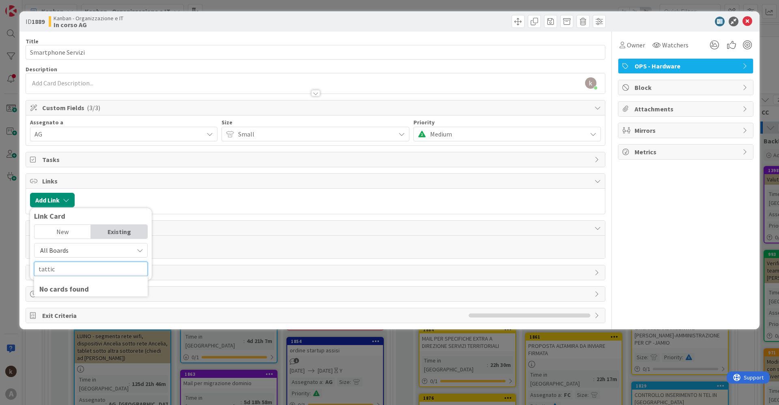
click at [6, 266] on div "ID 1889 Kanban - Organizzazione e IT In corso AG Title 18 / 128 Smartphone Serv…" at bounding box center [389, 202] width 779 height 405
type input "attività"
click at [127, 250] on span "All Boards" at bounding box center [84, 250] width 91 height 11
drag, startPoint x: 71, startPoint y: 287, endPoint x: 75, endPoint y: 286, distance: 4.6
click at [72, 287] on span "All Boards" at bounding box center [95, 284] width 113 height 12
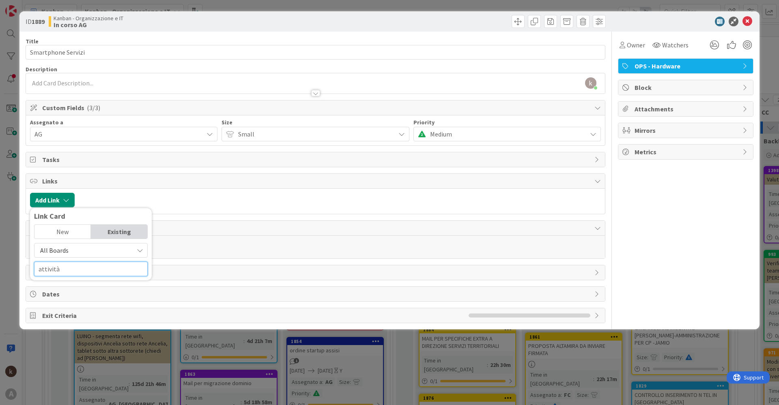
click at [98, 272] on input "attività" at bounding box center [91, 269] width 114 height 15
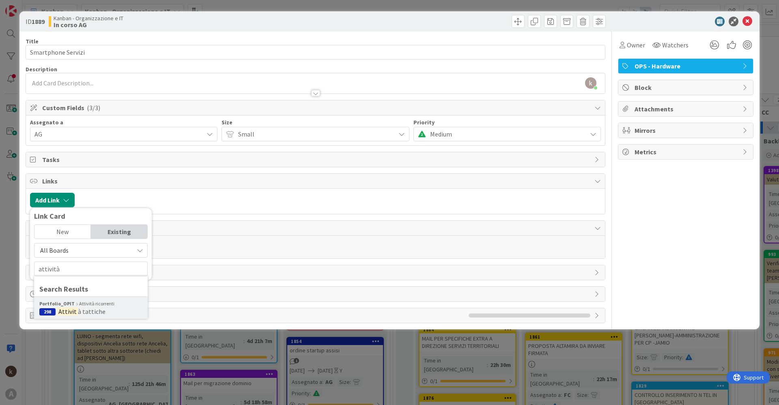
click at [99, 314] on span "à tattiche" at bounding box center [92, 312] width 28 height 8
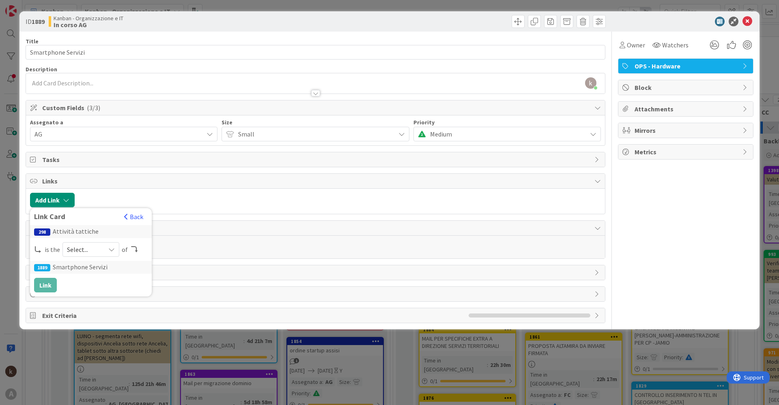
click at [96, 253] on span "Select..." at bounding box center [84, 249] width 34 height 11
drag, startPoint x: 109, startPoint y: 268, endPoint x: 191, endPoint y: 258, distance: 82.6
click at [109, 268] on span "parent" at bounding box center [134, 269] width 92 height 12
click at [48, 283] on button "Link" at bounding box center [45, 285] width 23 height 15
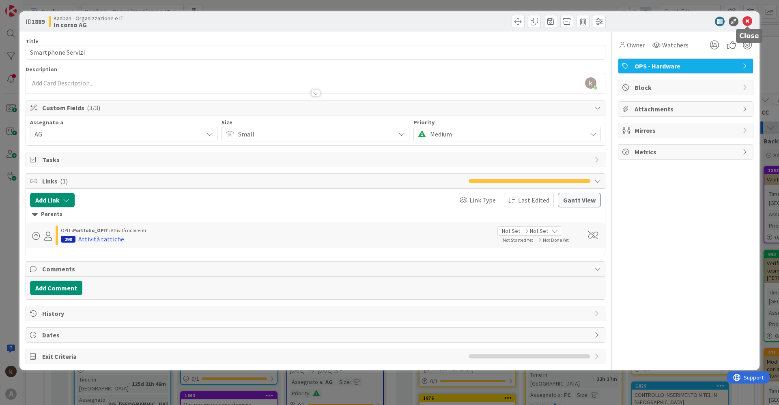
click at [746, 23] on icon at bounding box center [747, 22] width 10 height 10
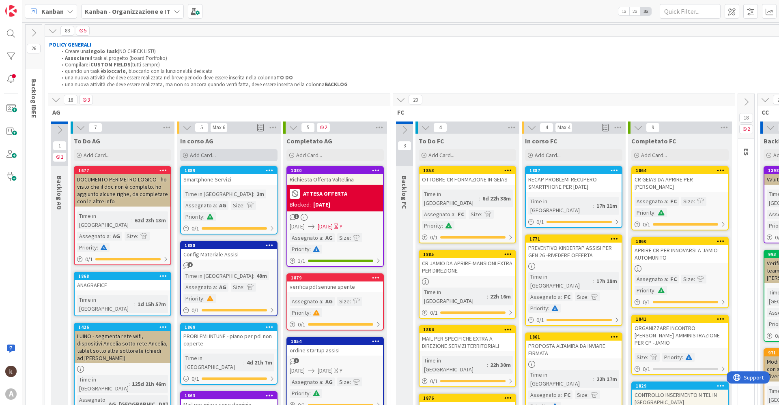
click at [220, 154] on div "Add Card..." at bounding box center [228, 155] width 97 height 12
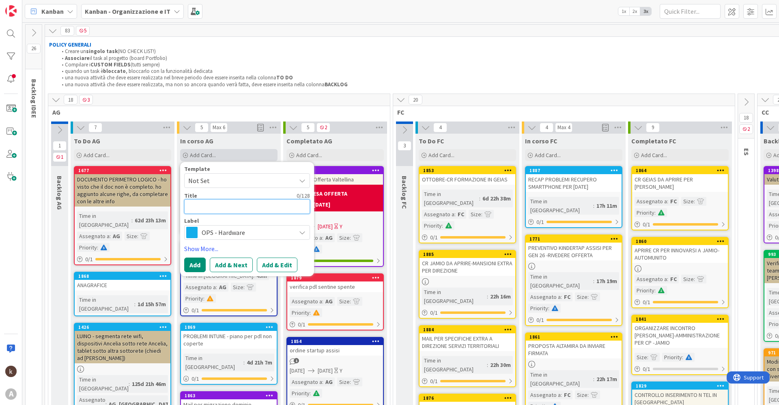
type textarea "x"
type textarea "P"
type textarea "x"
type textarea "Pi"
type textarea "x"
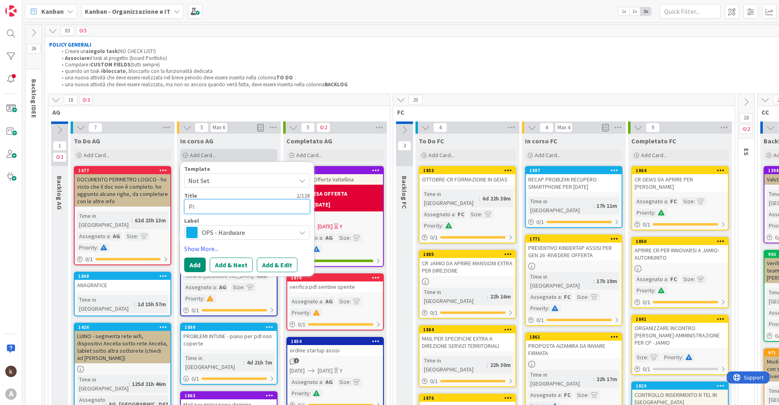
type textarea "Pil"
type textarea "x"
type textarea "Pill"
type textarea "x"
type textarea "Pillo"
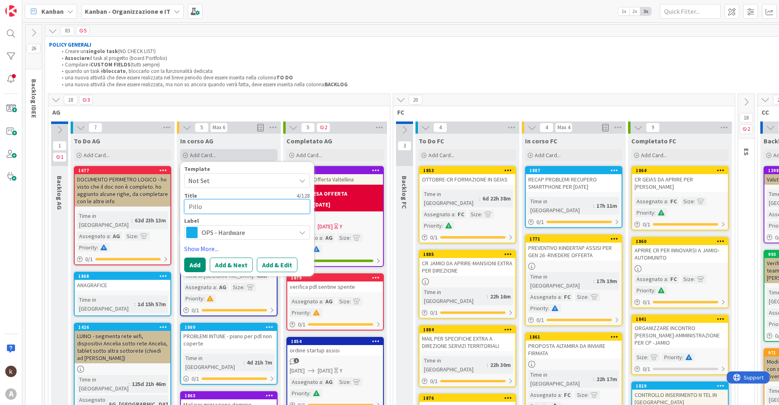
type textarea "x"
type textarea "Pillol"
type textarea "x"
type textarea "Pillole"
type textarea "x"
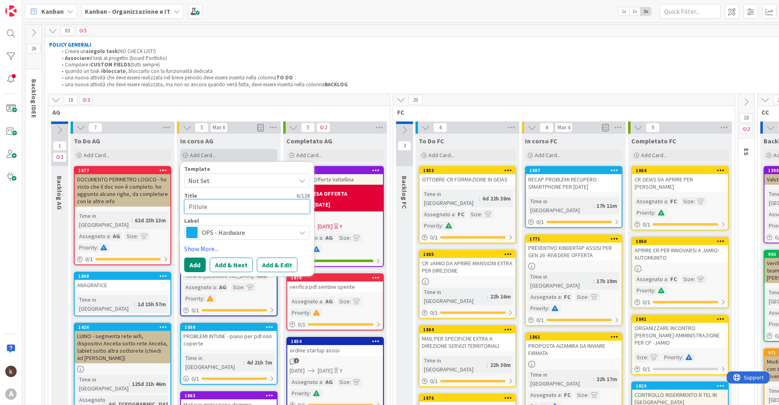
type textarea "Pillole"
type textarea "x"
type textarea "Pillole H"
type textarea "x"
type textarea "Pillole He"
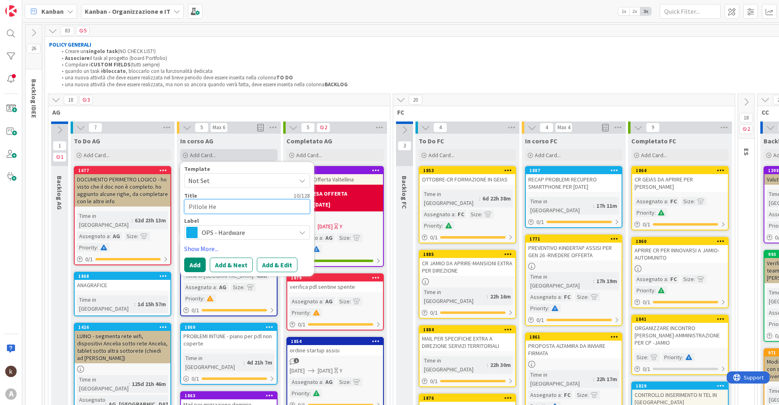
type textarea "x"
type textarea "Pillole Hel"
type textarea "x"
type textarea "Pillole Help"
type textarea "x"
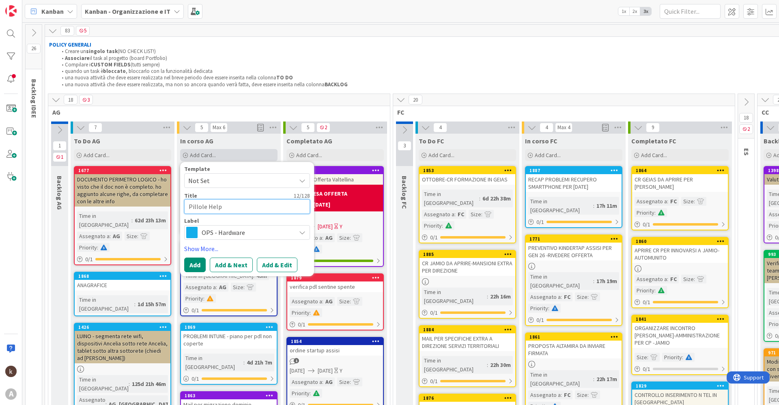
type textarea "Pillole HelpD"
type textarea "x"
type textarea "Pillole HelpDe"
type textarea "x"
type textarea "Pillole HelpDes"
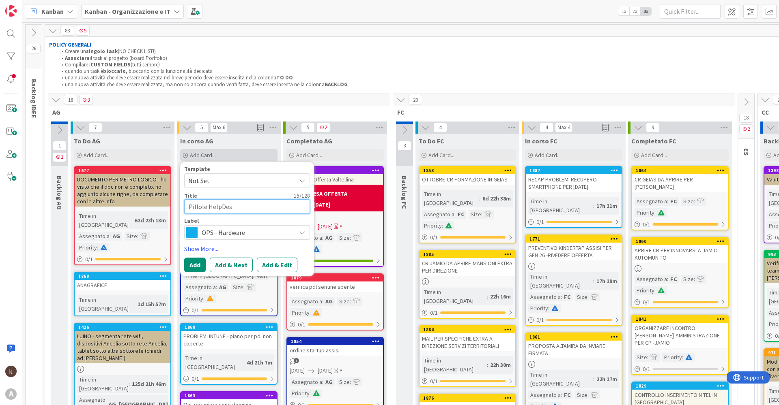
type textarea "x"
type textarea "Pillole HelpDesk"
click at [238, 231] on span "OPS - Hardware" at bounding box center [247, 232] width 90 height 11
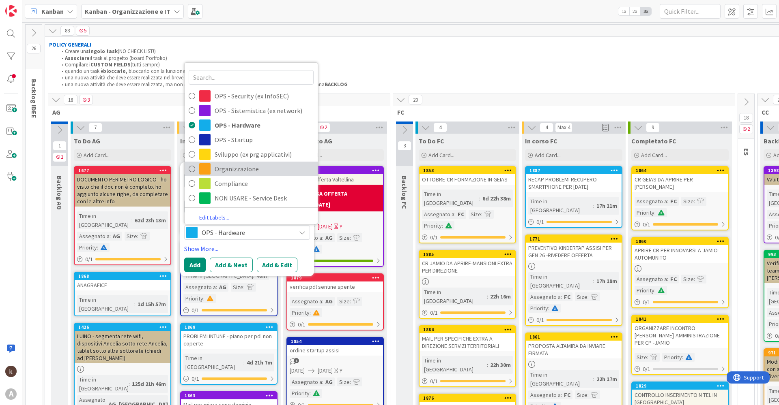
click at [244, 170] on span "Organizzazione" at bounding box center [263, 169] width 99 height 12
type textarea "x"
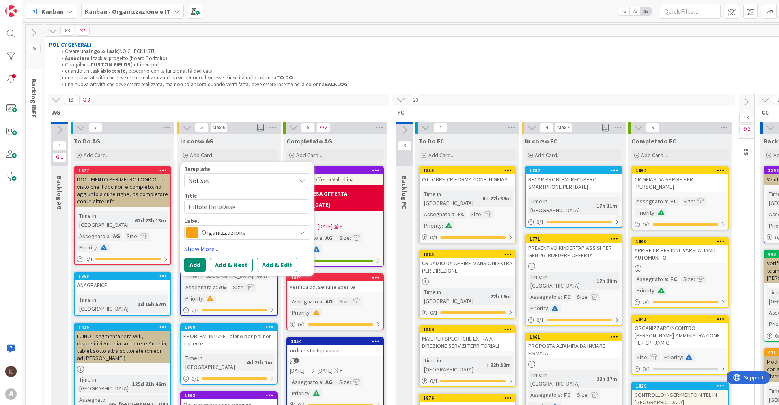
click at [277, 267] on button "Add & Edit" at bounding box center [277, 265] width 41 height 15
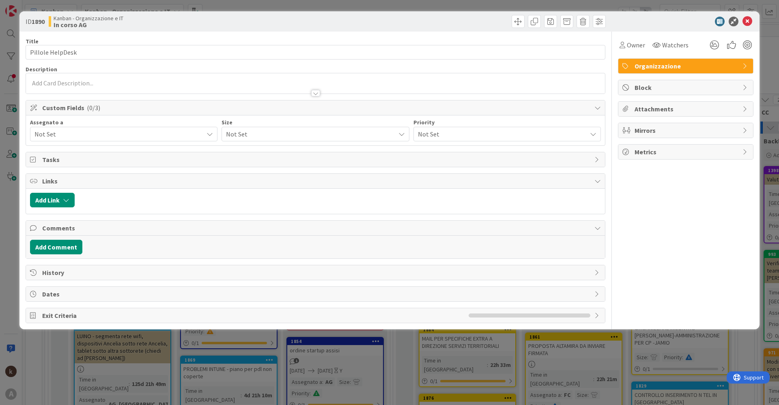
click at [64, 135] on span "Not Set" at bounding box center [118, 134] width 169 height 10
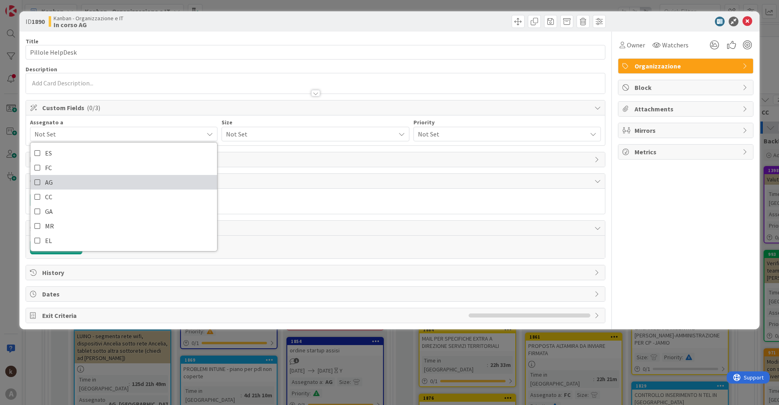
click at [39, 186] on icon at bounding box center [37, 182] width 6 height 12
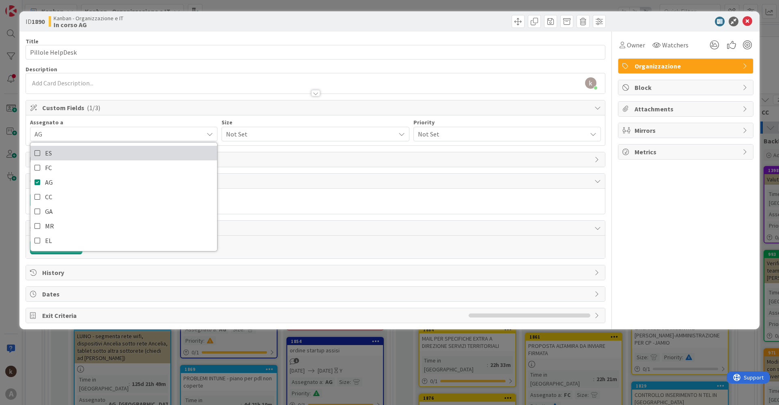
drag, startPoint x: 41, startPoint y: 150, endPoint x: 133, endPoint y: 140, distance: 92.6
click at [42, 150] on link "ES" at bounding box center [123, 153] width 187 height 15
click at [304, 128] on div "Not Set" at bounding box center [314, 134] width 187 height 15
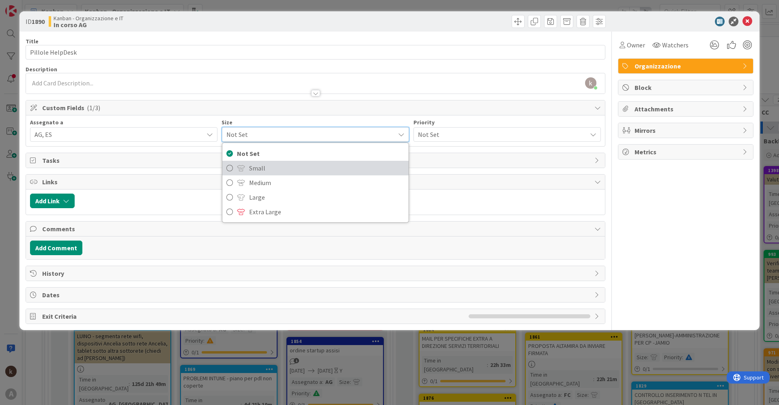
click at [261, 172] on span "Small" at bounding box center [326, 168] width 155 height 12
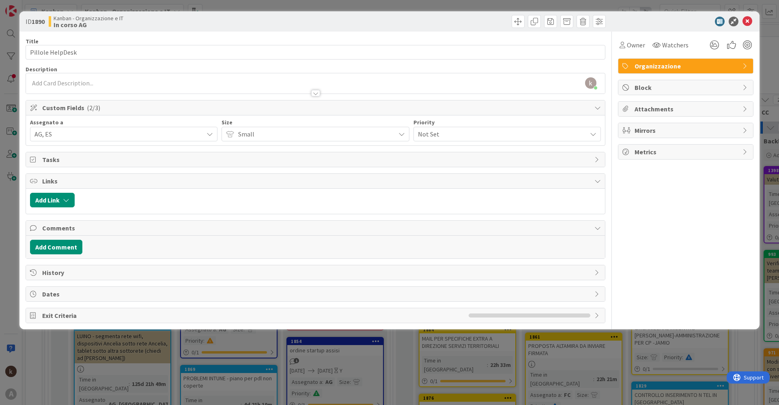
click at [425, 135] on span "Not Set" at bounding box center [500, 134] width 165 height 11
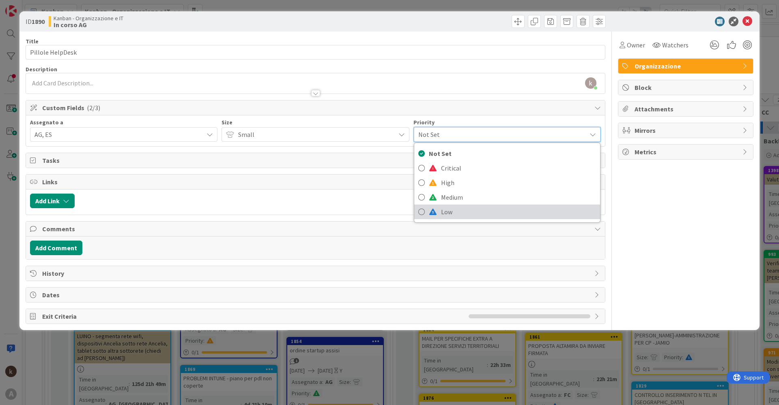
click at [440, 212] on link "Low" at bounding box center [507, 212] width 186 height 15
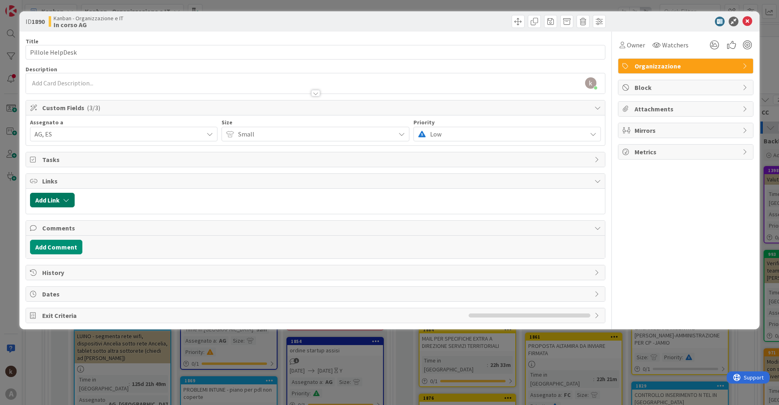
click at [60, 202] on button "Add Link" at bounding box center [52, 200] width 45 height 15
click at [71, 252] on span "Current Board" at bounding box center [59, 251] width 39 height 8
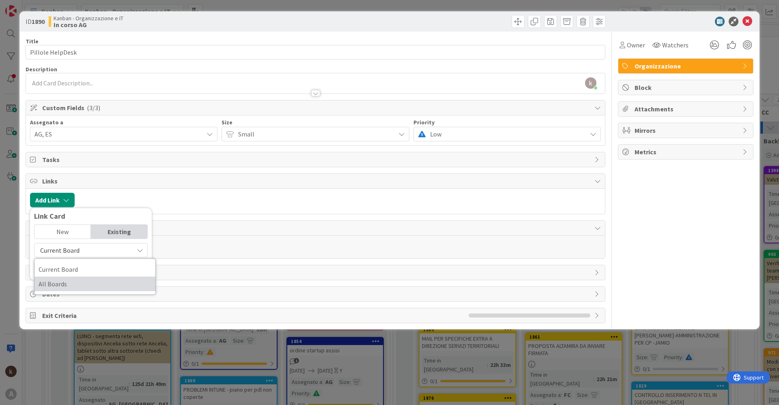
click at [63, 282] on span "All Boards" at bounding box center [95, 284] width 113 height 12
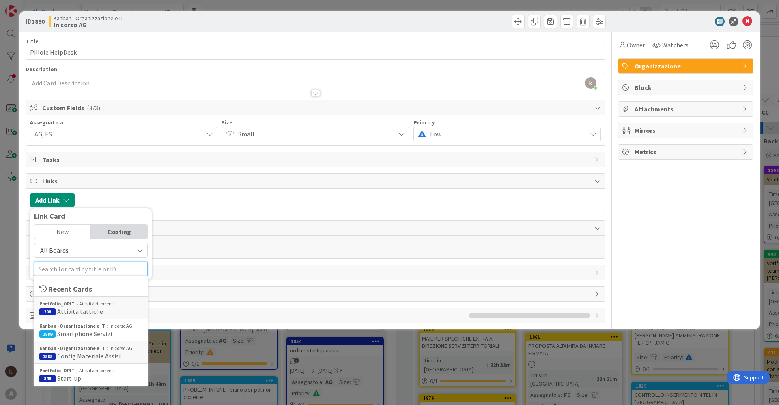
click at [76, 270] on input "text" at bounding box center [91, 269] width 114 height 15
click at [87, 315] on span "Attività tattiche" at bounding box center [80, 312] width 46 height 8
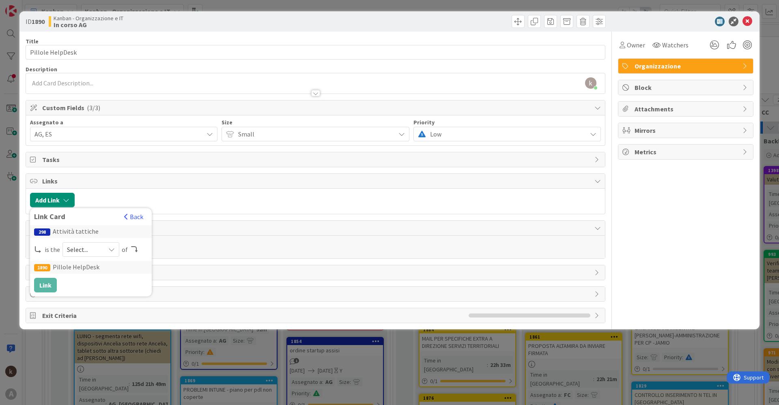
click at [81, 252] on span "Select..." at bounding box center [84, 249] width 34 height 11
click at [97, 273] on span "parent" at bounding box center [134, 269] width 92 height 12
click at [47, 286] on button "Link" at bounding box center [45, 285] width 23 height 15
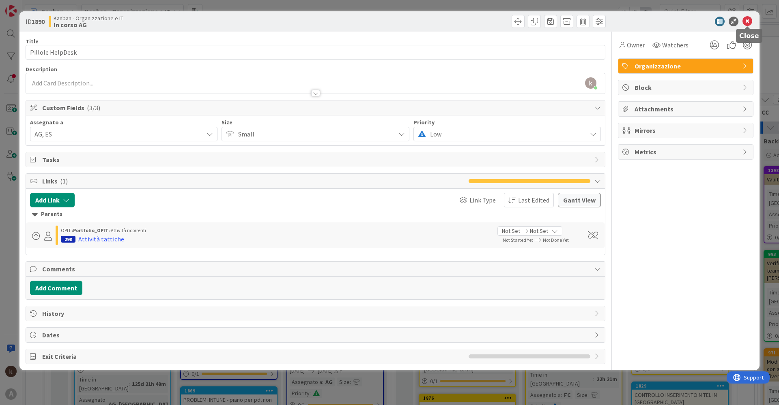
click at [751, 22] on icon at bounding box center [747, 22] width 10 height 10
